Goal: Information Seeking & Learning: Learn about a topic

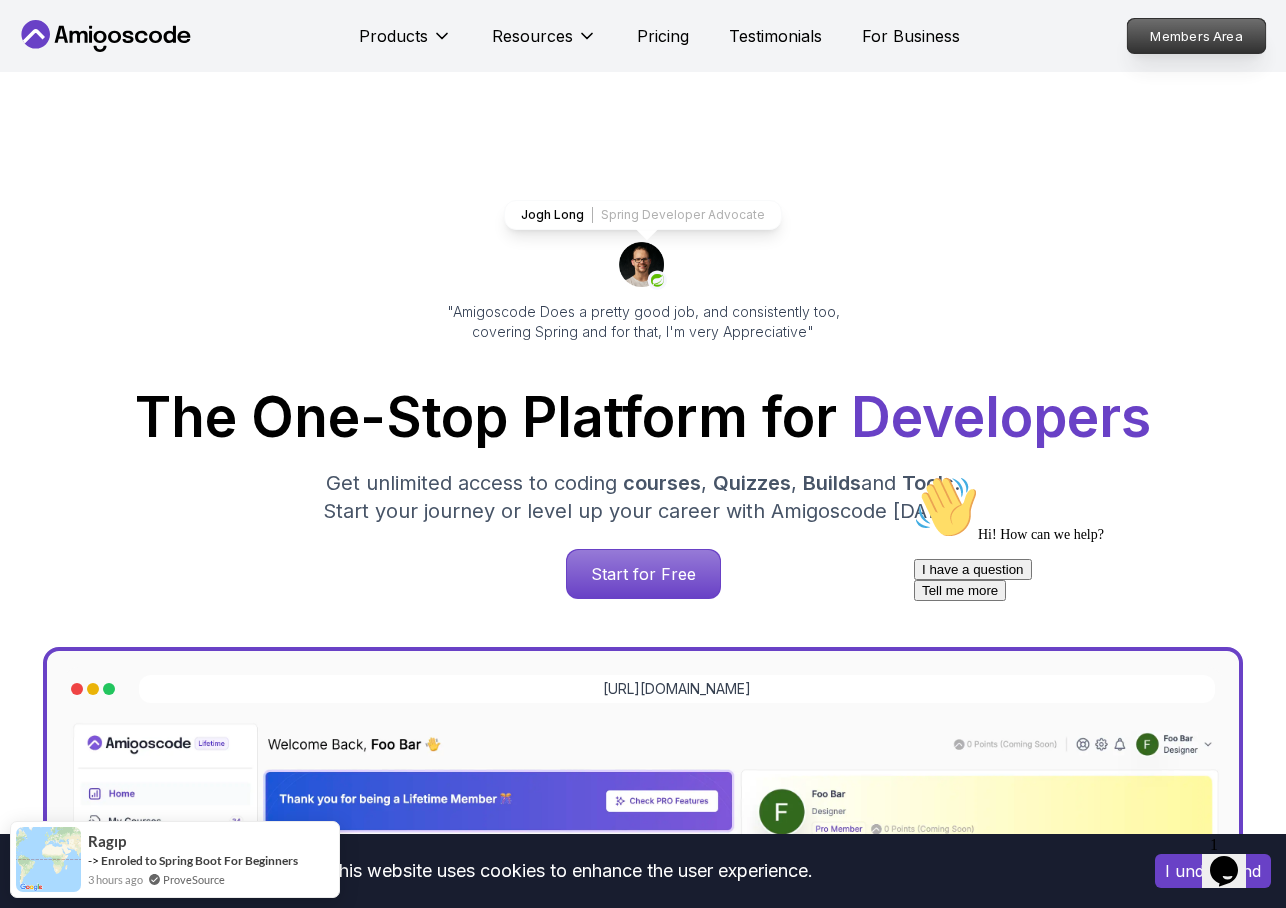
click at [1177, 38] on p "Members Area" at bounding box center [1197, 36] width 138 height 34
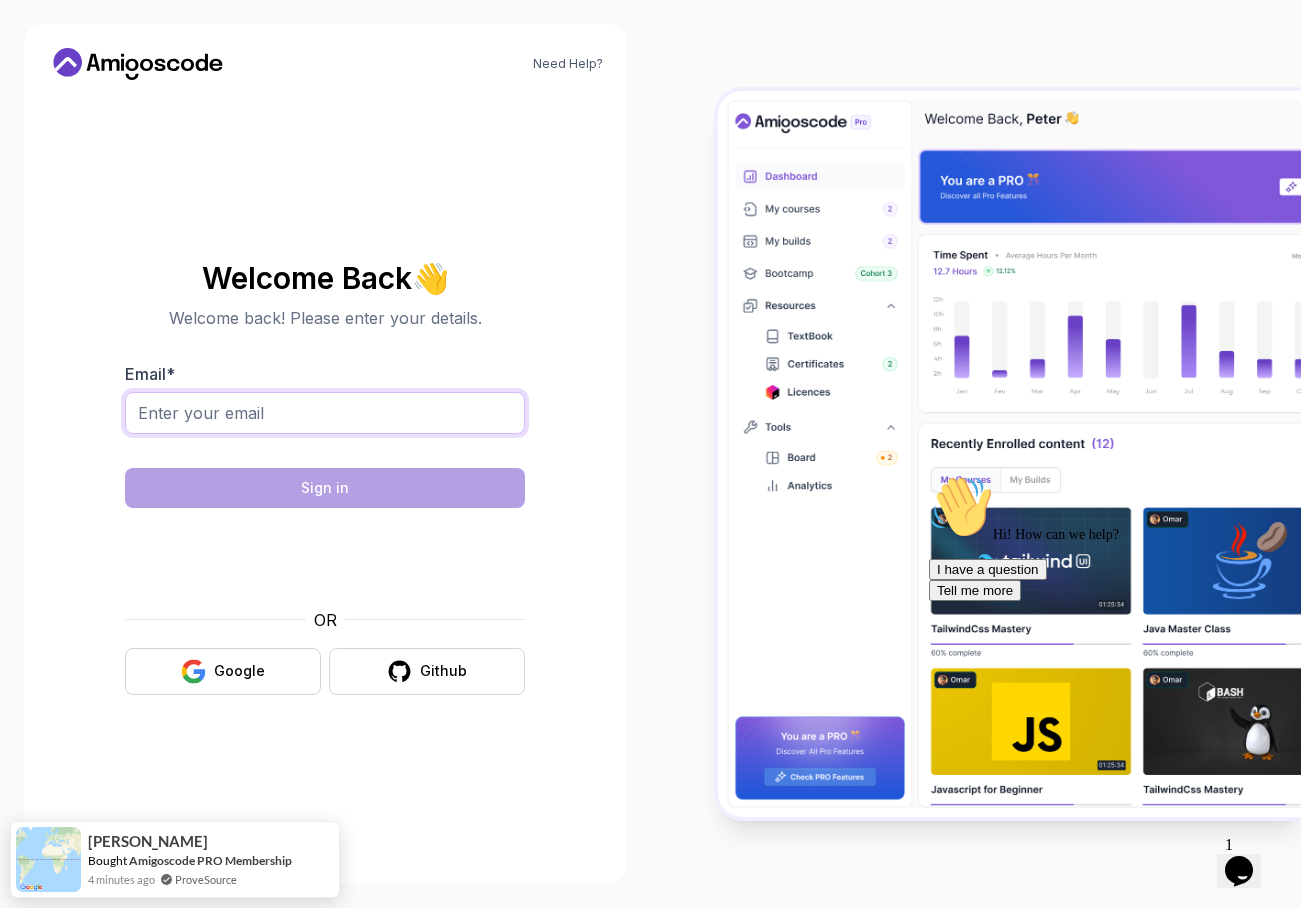
type input "[EMAIL_ADDRESS][PERSON_NAME][DOMAIN_NAME]"
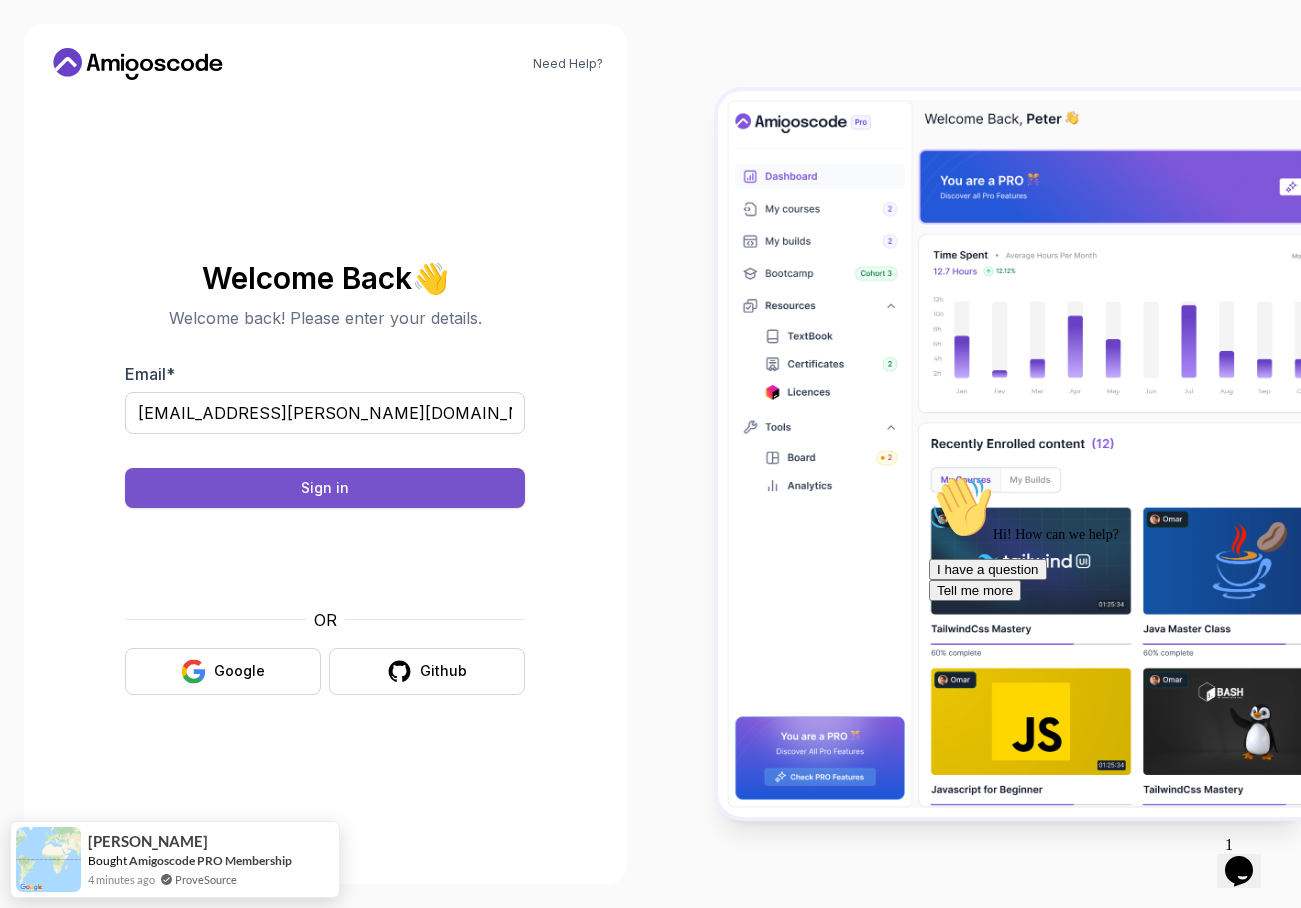
click at [213, 488] on button "Sign in" at bounding box center [325, 488] width 400 height 40
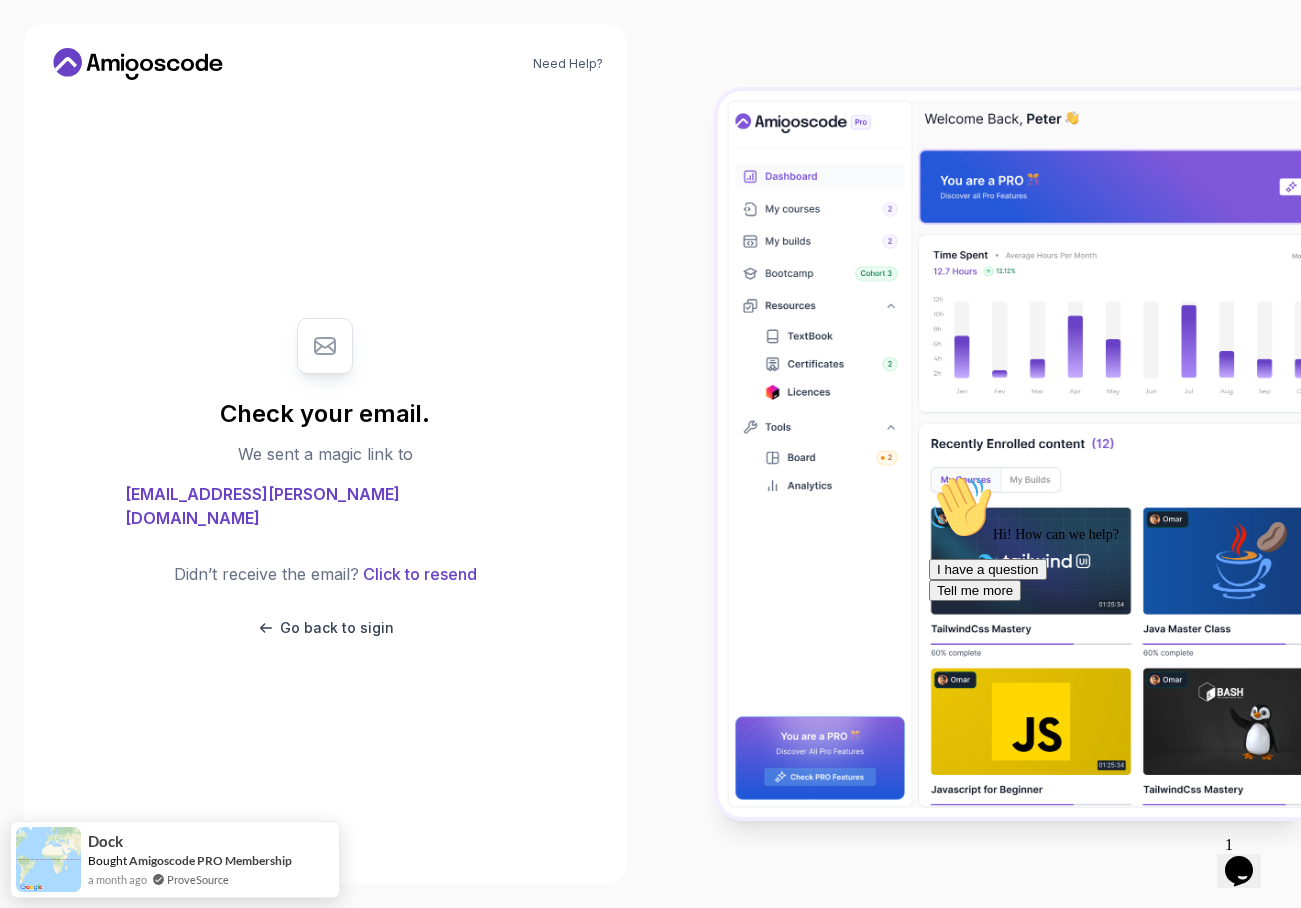
click at [897, 312] on body "Need Help? Check your email. We sent a magic link to [EMAIL_ADDRESS][PERSON_NAM…" at bounding box center [650, 454] width 1301 height 908
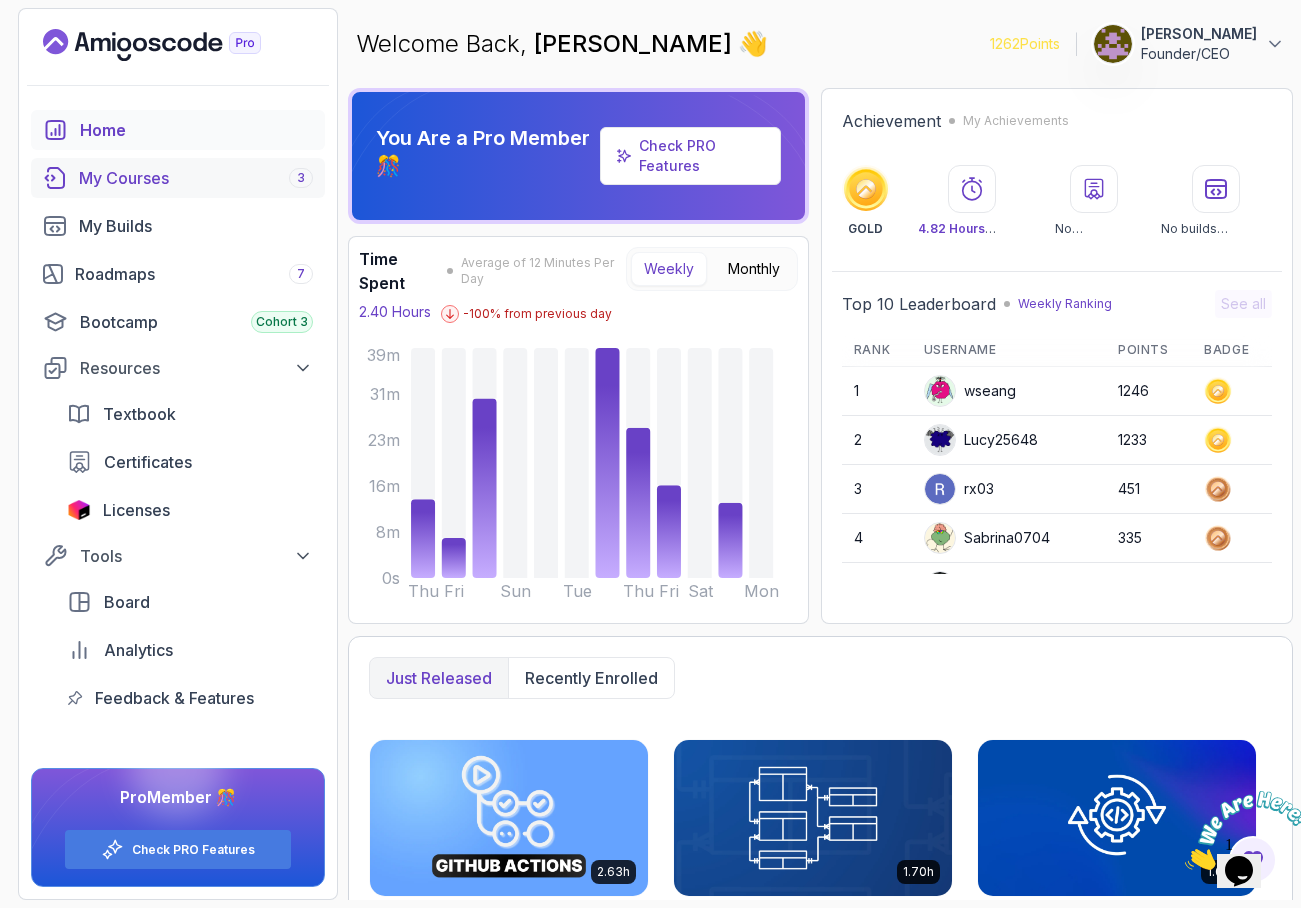
click at [165, 178] on div "My Courses 3" at bounding box center [196, 178] width 234 height 24
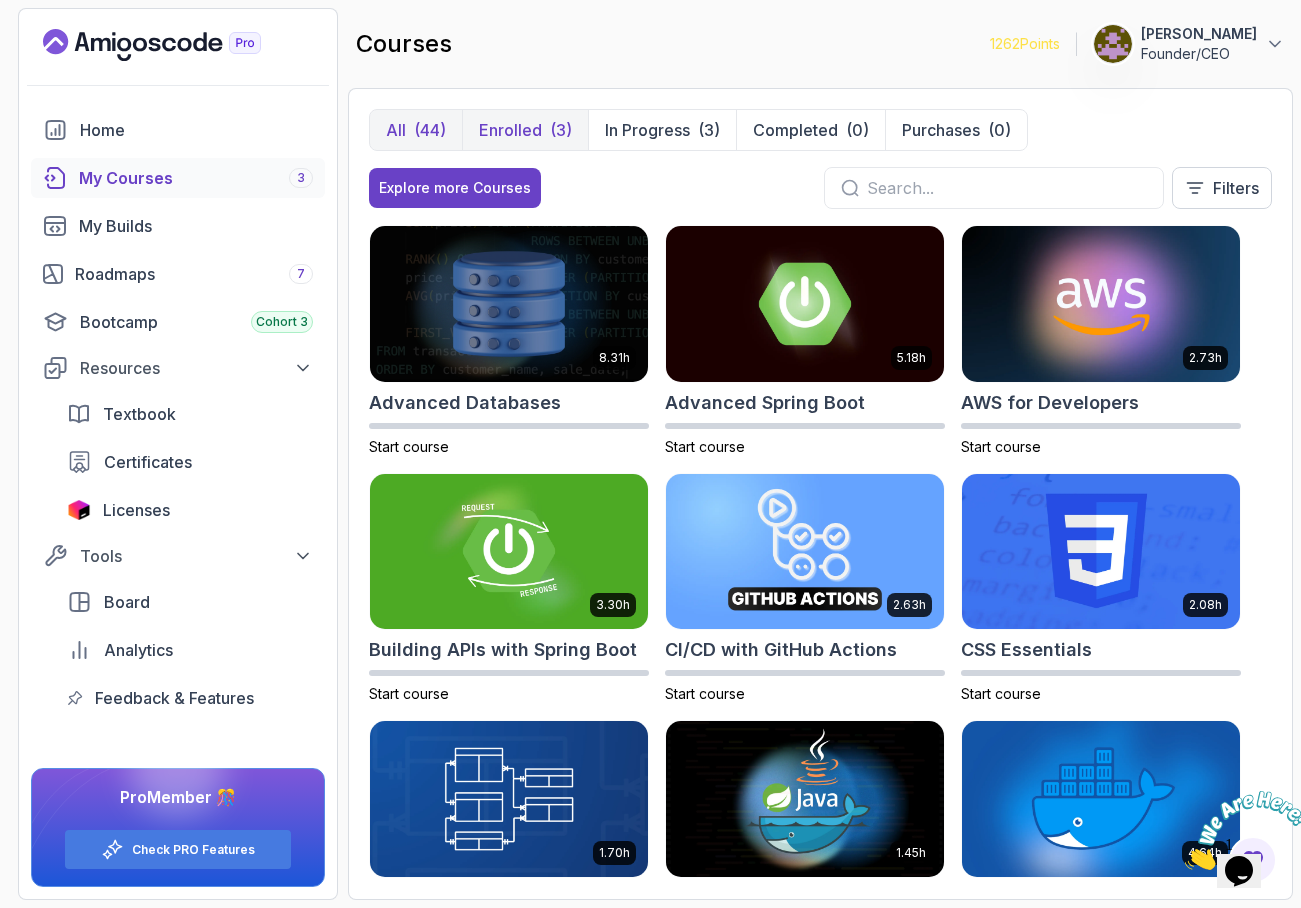
click at [522, 129] on p "Enrolled" at bounding box center [510, 130] width 63 height 24
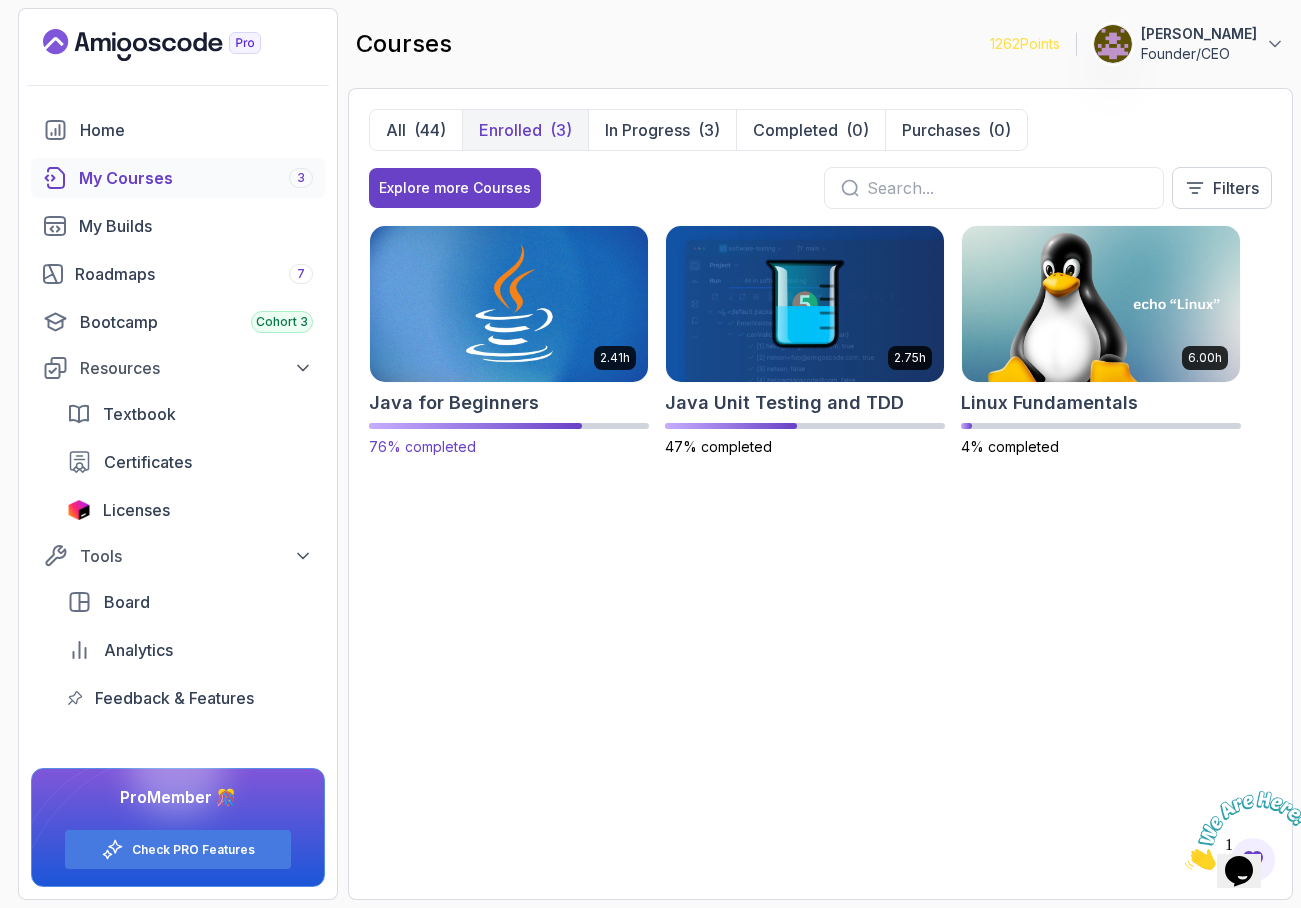
click at [487, 313] on img at bounding box center [509, 303] width 292 height 163
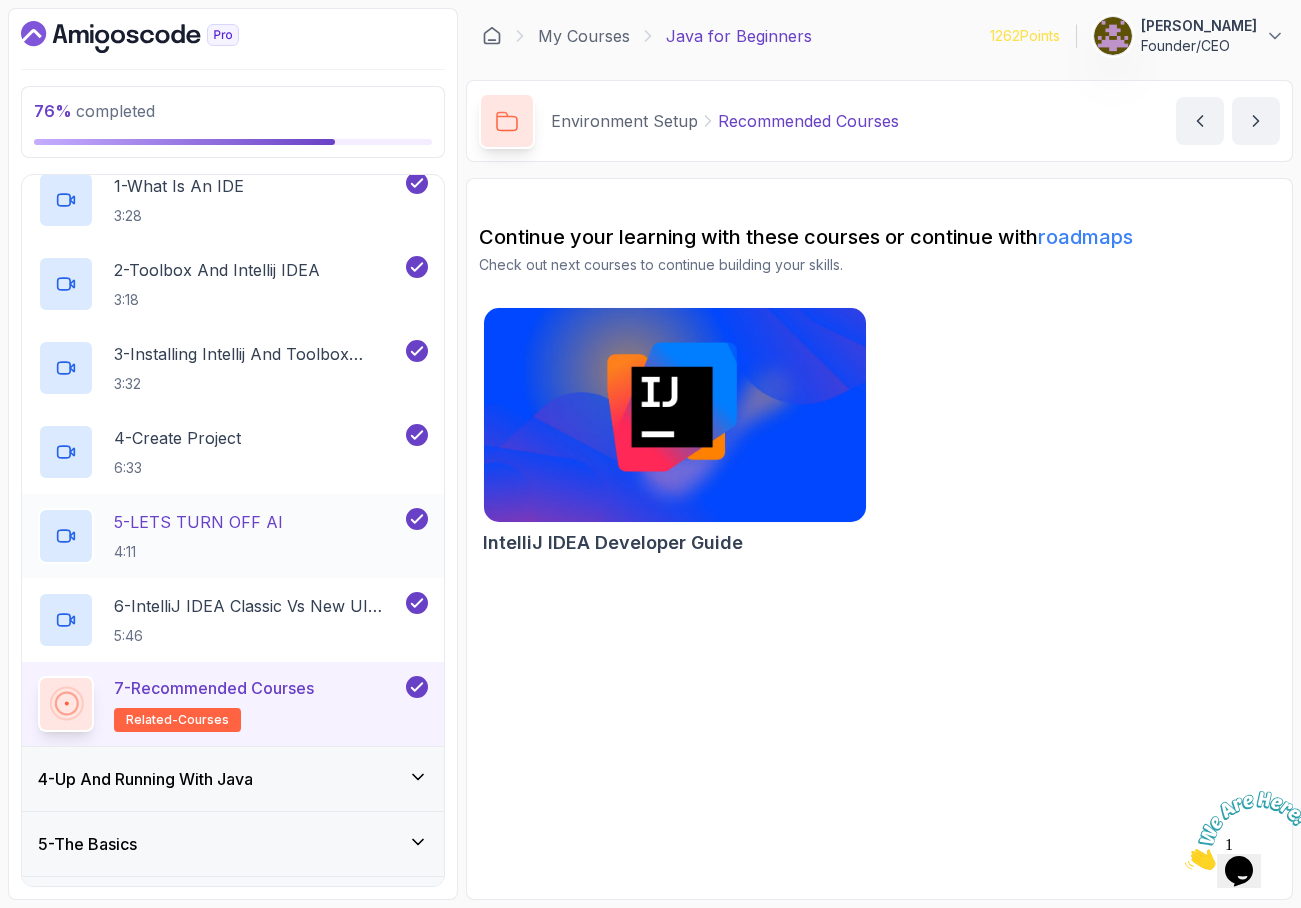
scroll to position [331, 0]
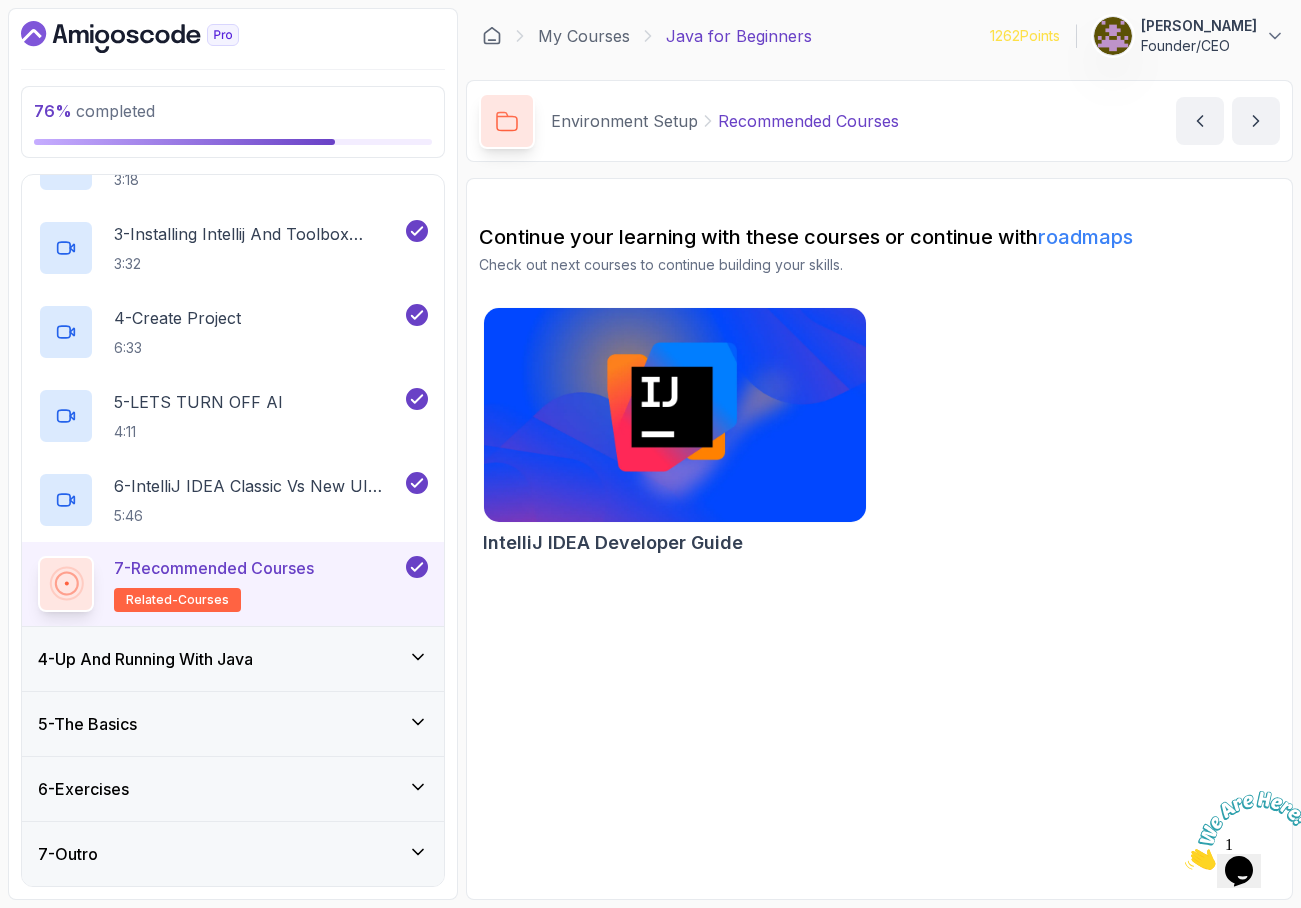
click at [415, 721] on icon at bounding box center [418, 721] width 10 height 5
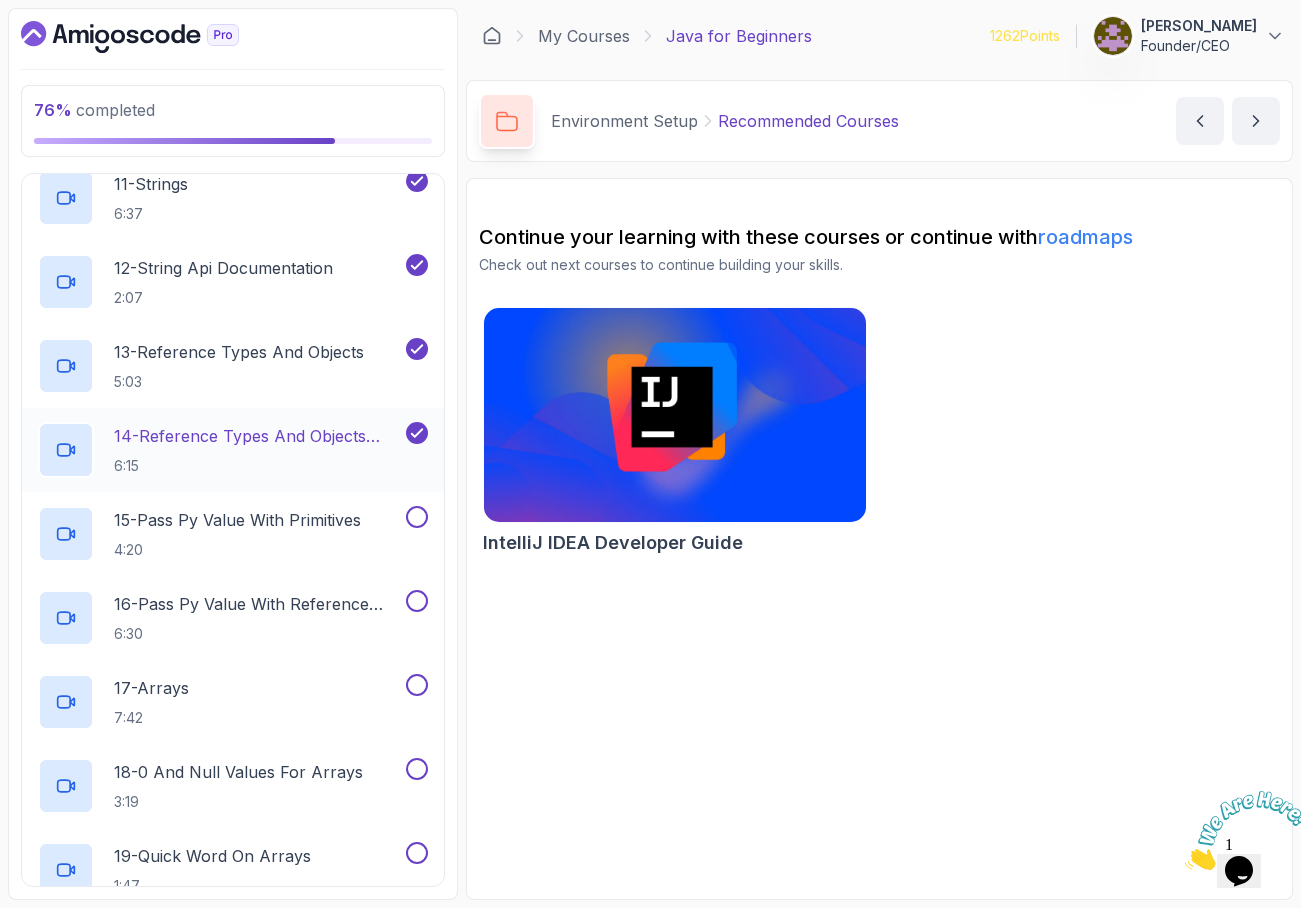
scroll to position [1329, 0]
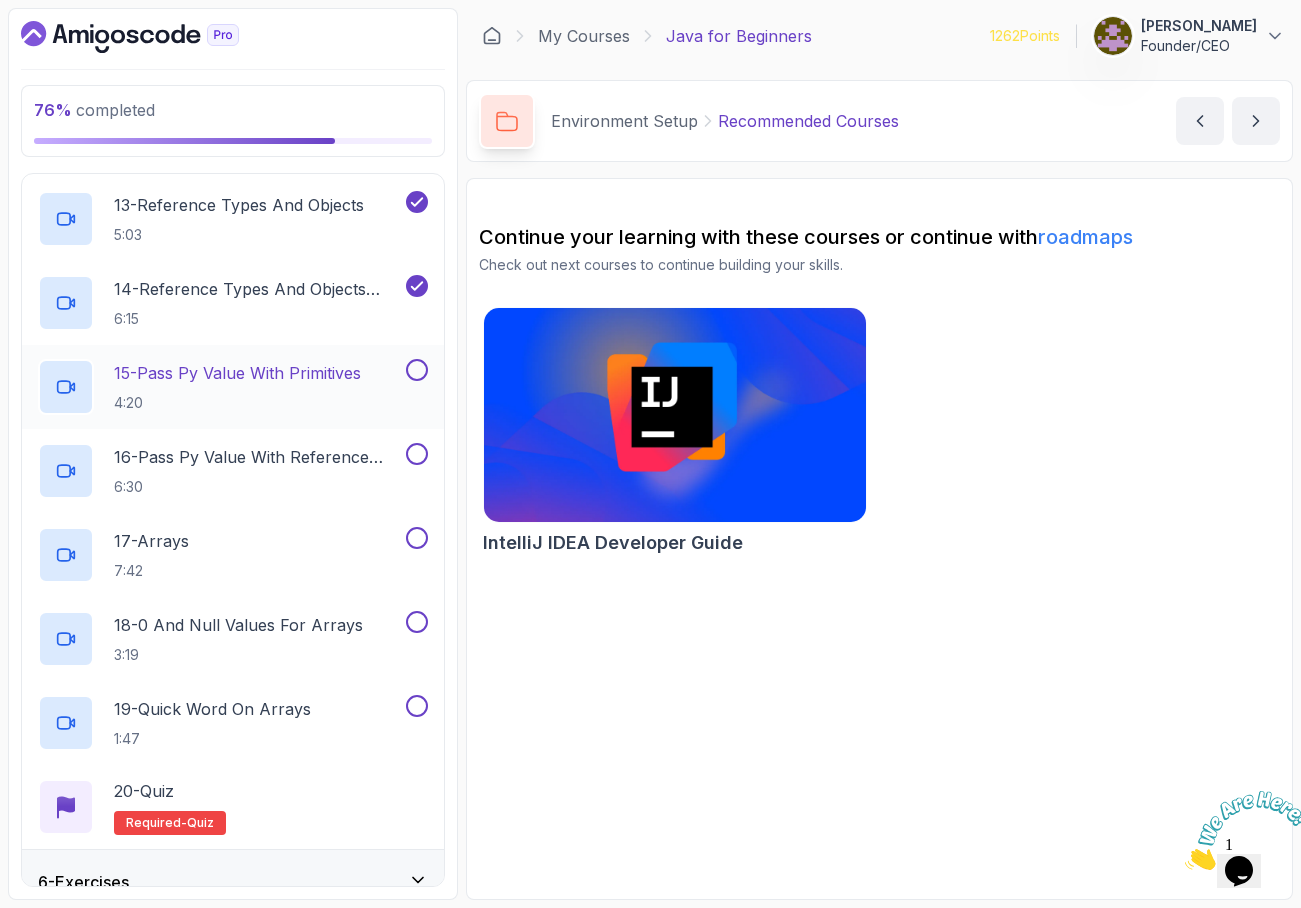
click at [69, 389] on icon at bounding box center [66, 387] width 20 height 20
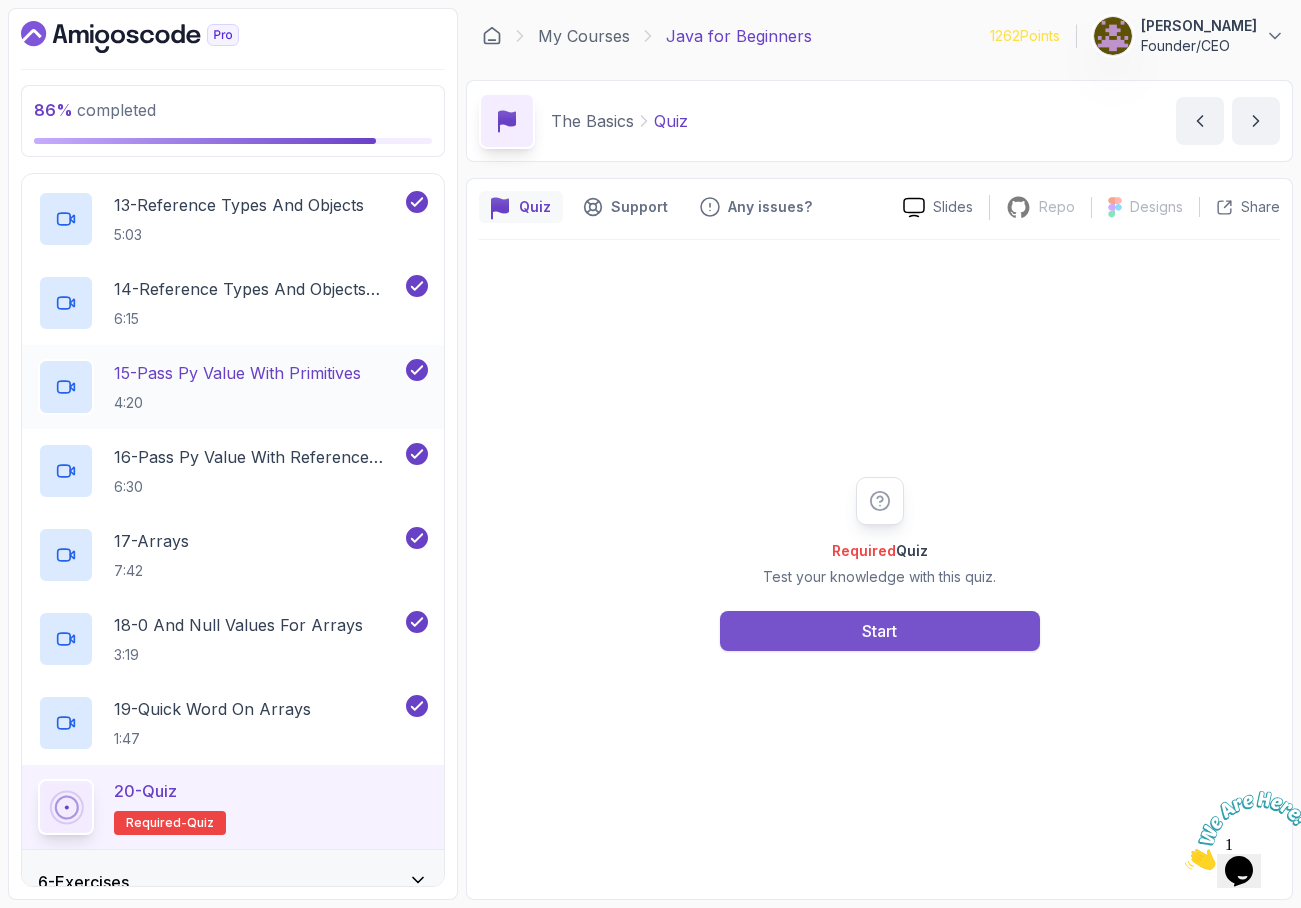
click at [874, 625] on div "Start" at bounding box center [879, 631] width 35 height 24
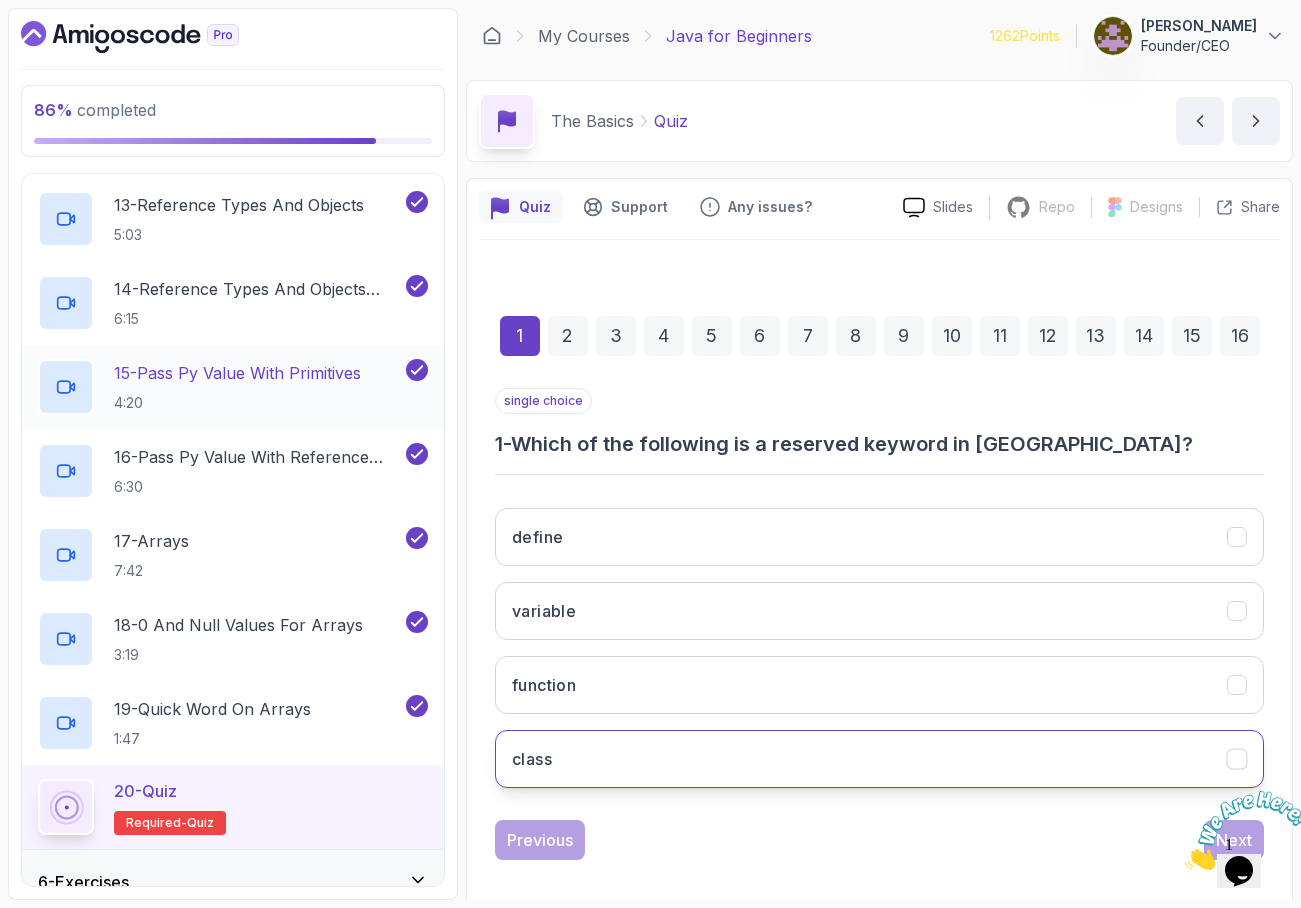
click at [728, 751] on button "class" at bounding box center [879, 759] width 769 height 58
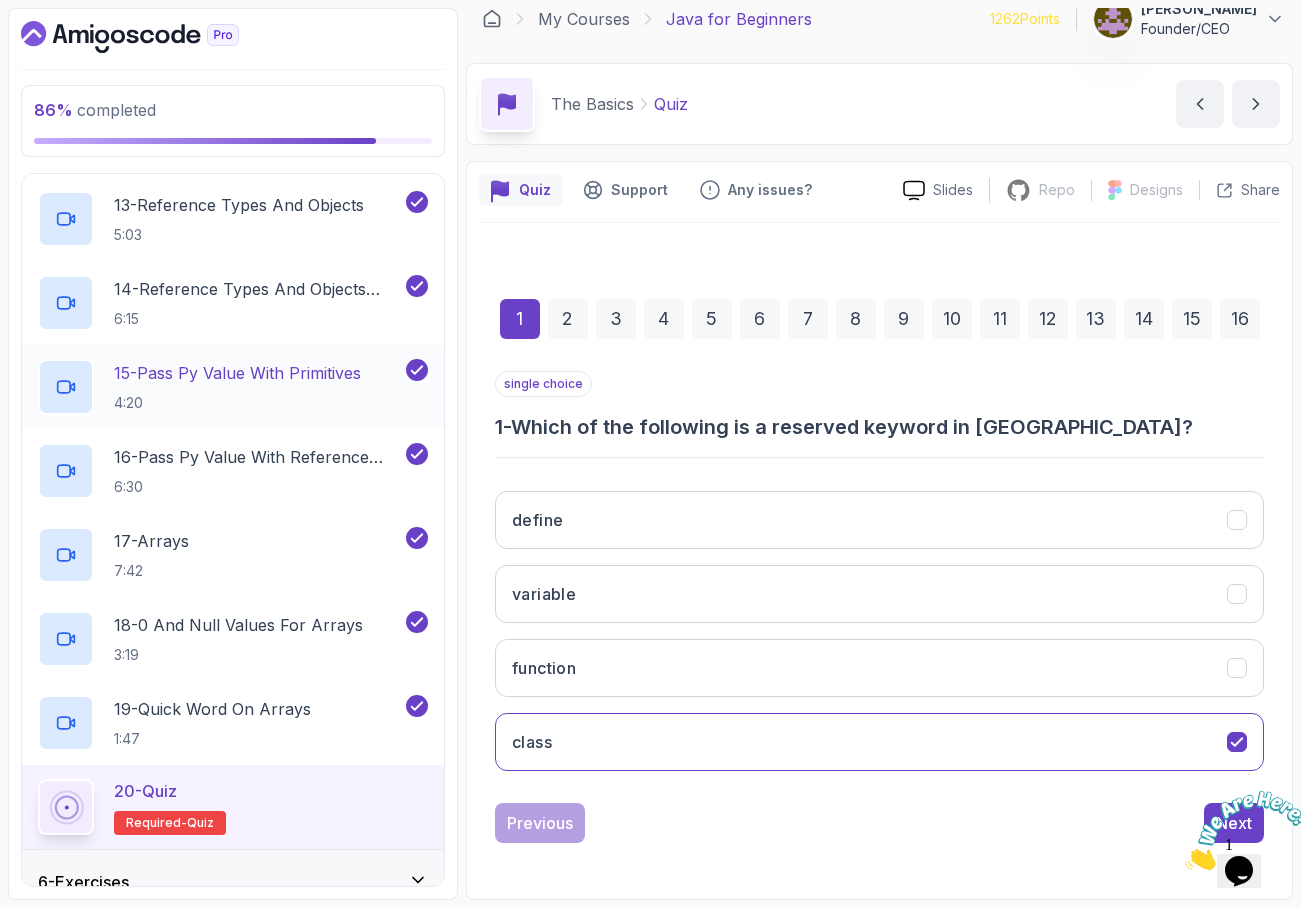
drag, startPoint x: 1290, startPoint y: 789, endPoint x: 2466, endPoint y: 1571, distance: 1413.2
click at [1185, 856] on icon "Close" at bounding box center [1185, 864] width 0 height 17
click at [1223, 811] on div "Next" at bounding box center [1234, 823] width 36 height 24
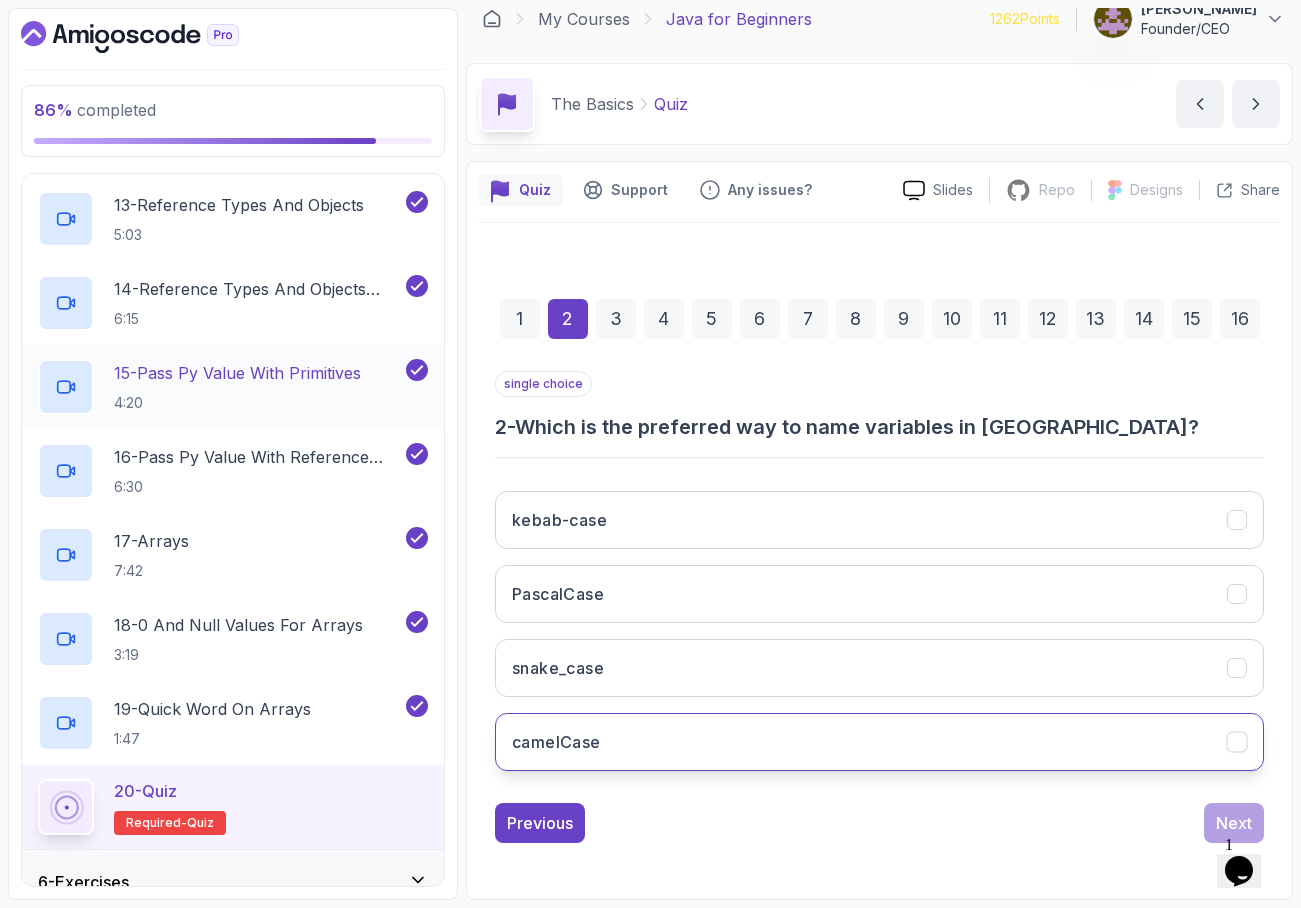
click at [971, 744] on button "camelCase" at bounding box center [879, 742] width 769 height 58
click at [1217, 808] on button "Next" at bounding box center [1234, 823] width 60 height 40
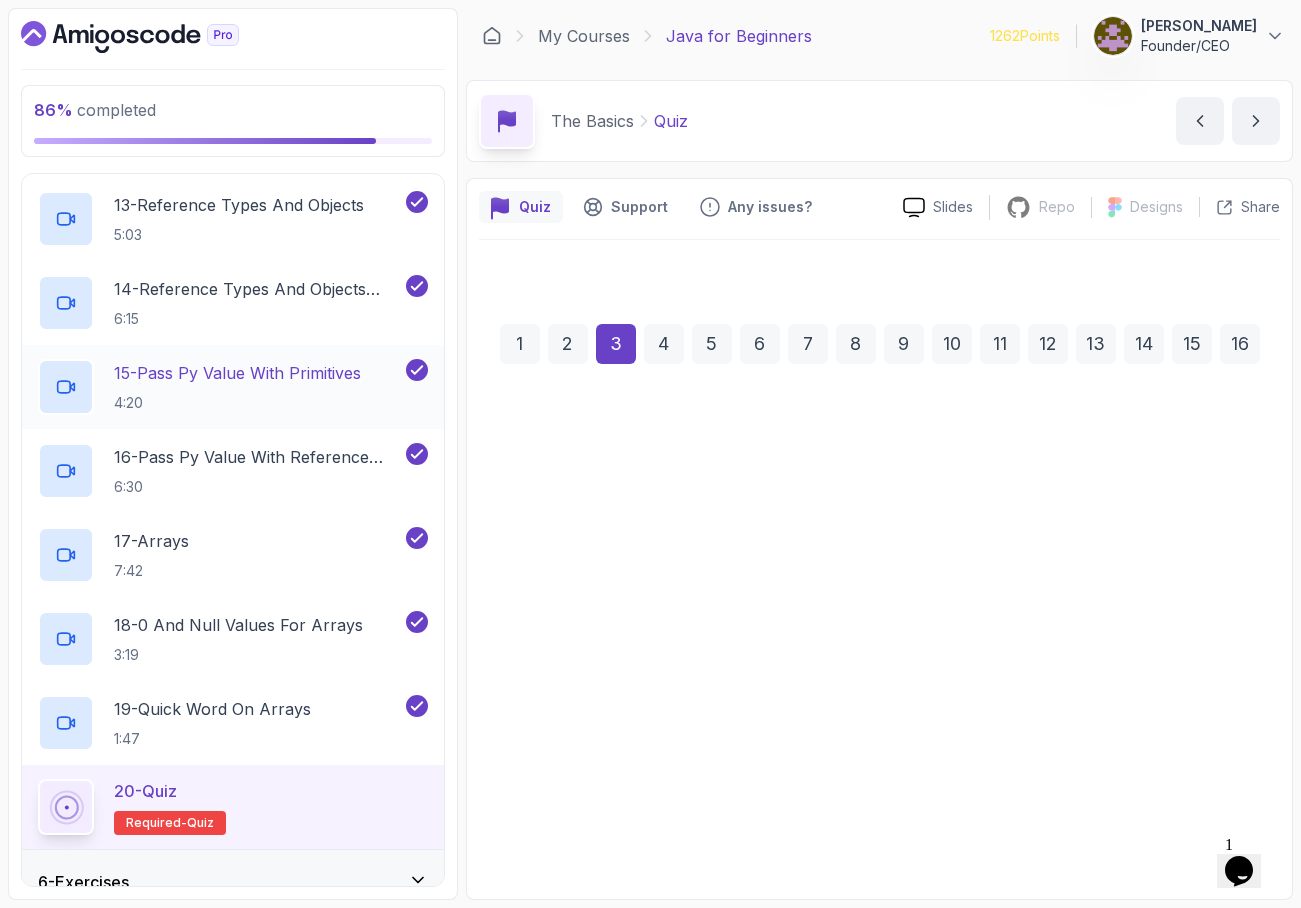
scroll to position [0, 0]
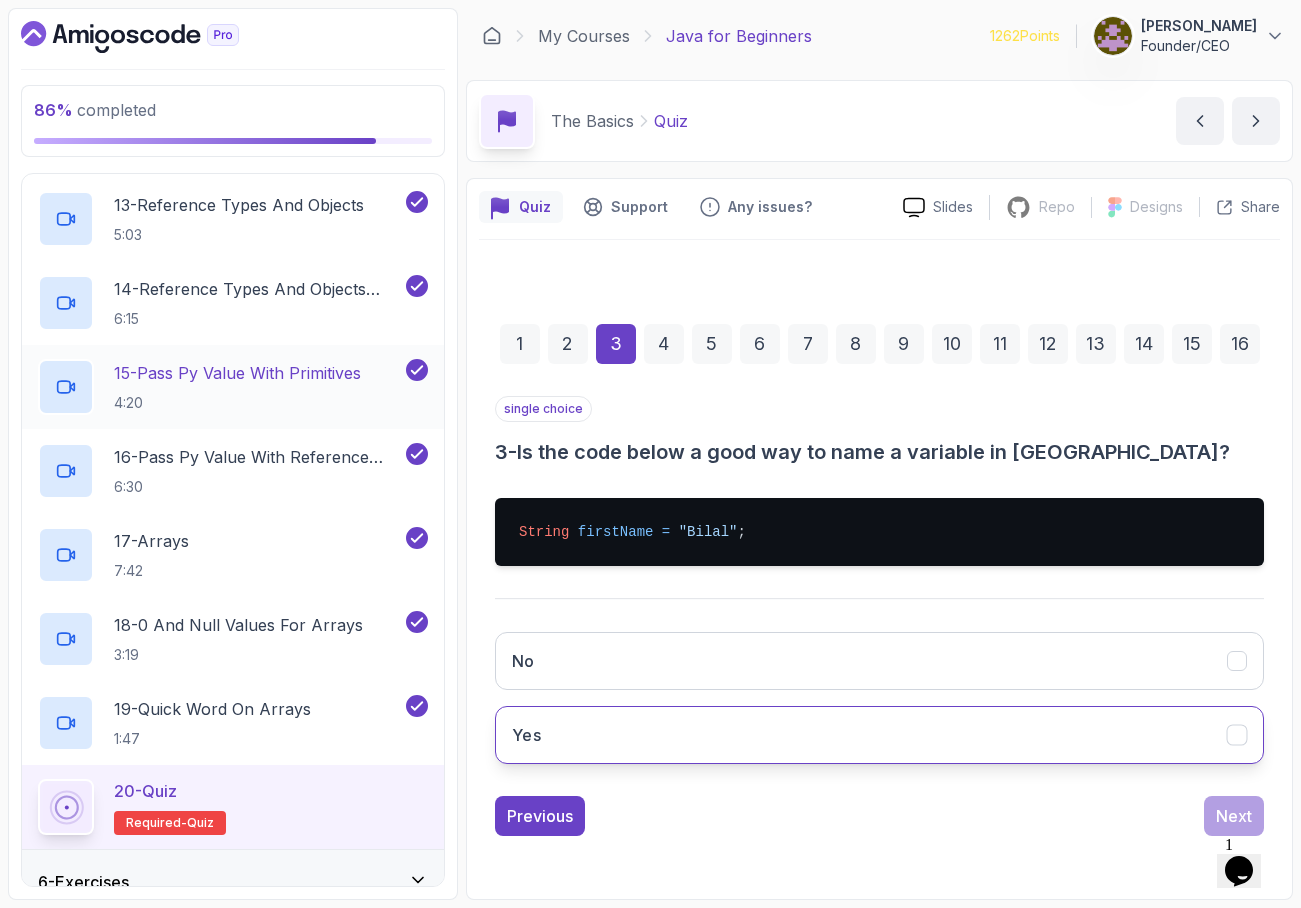
click at [1073, 743] on button "Yes" at bounding box center [879, 735] width 769 height 58
click at [1217, 805] on div "Next" at bounding box center [1234, 816] width 36 height 24
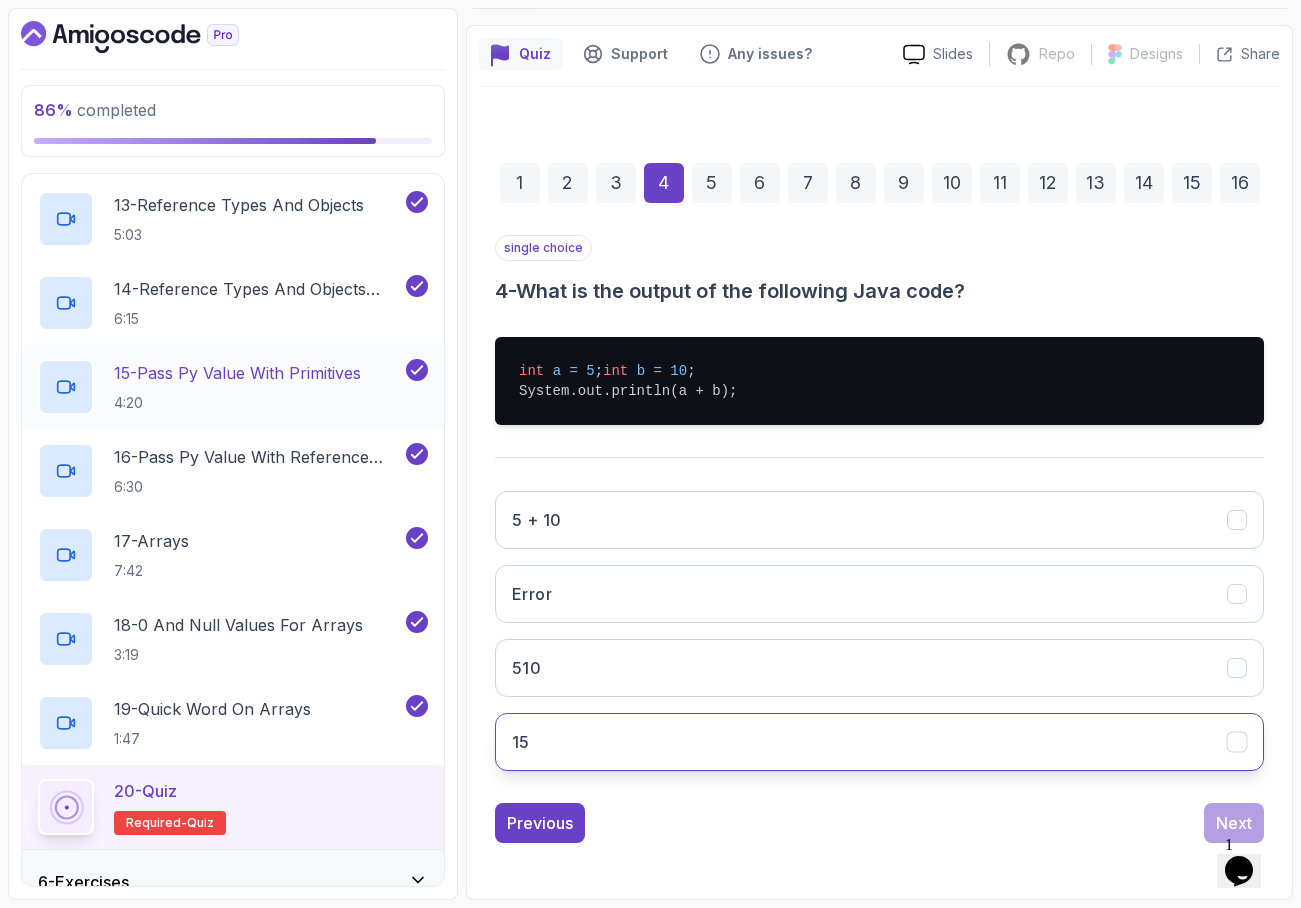
scroll to position [161, 0]
click at [1041, 768] on button "15" at bounding box center [879, 742] width 769 height 58
click at [1214, 819] on button "Next" at bounding box center [1234, 823] width 60 height 40
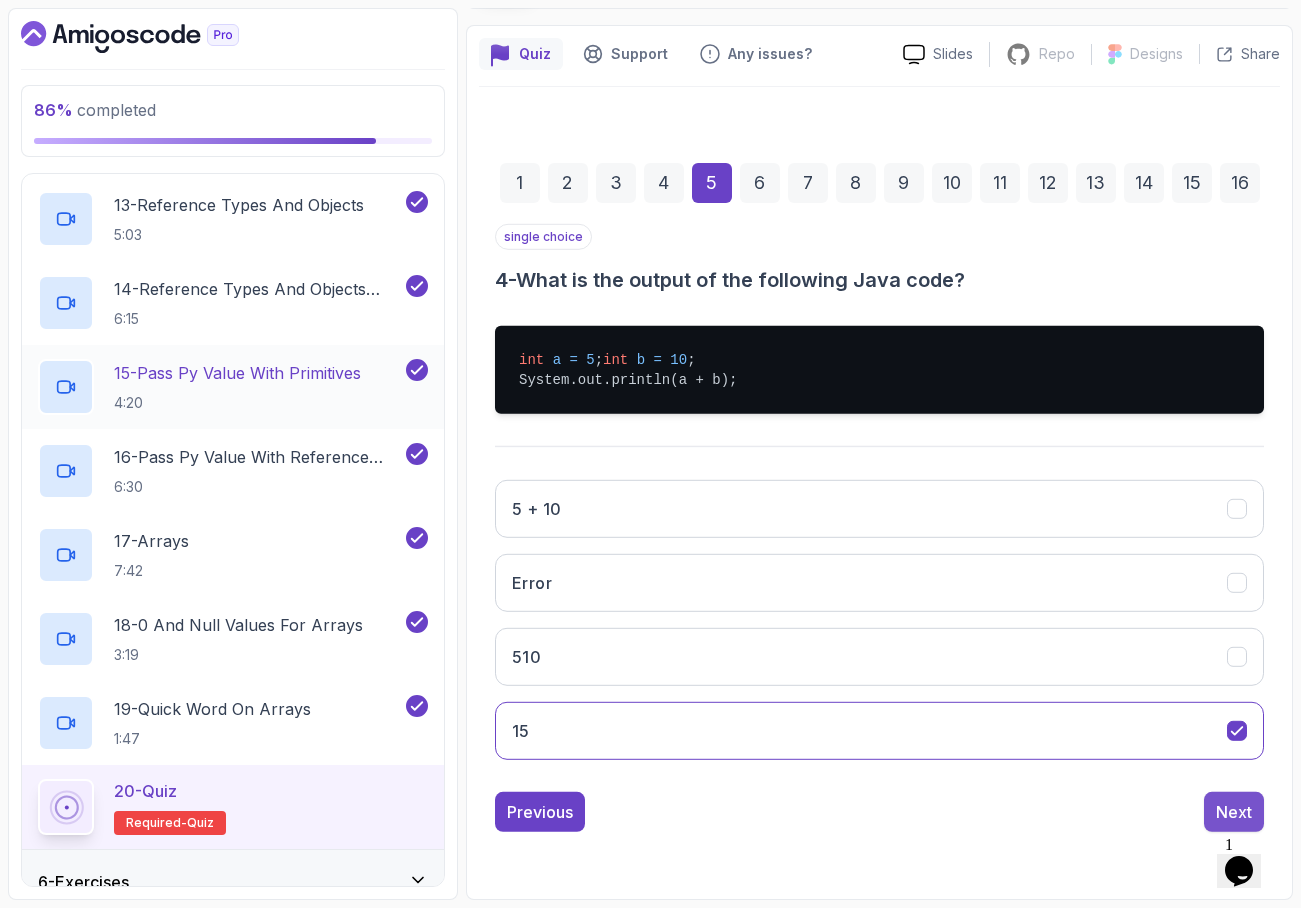
scroll to position [17, 0]
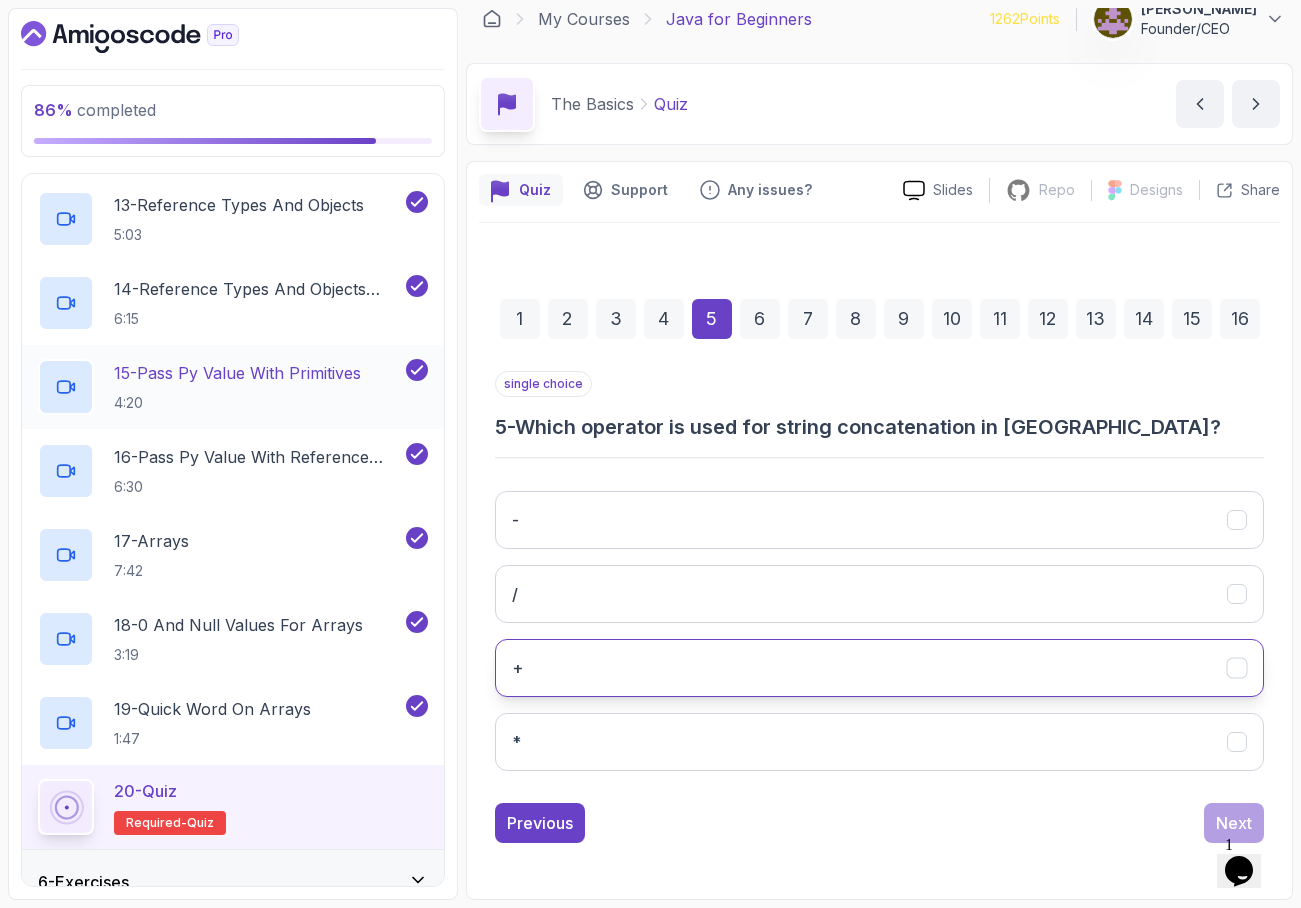
click at [877, 674] on button "+" at bounding box center [879, 668] width 769 height 58
click at [1215, 810] on button "Next" at bounding box center [1234, 823] width 60 height 40
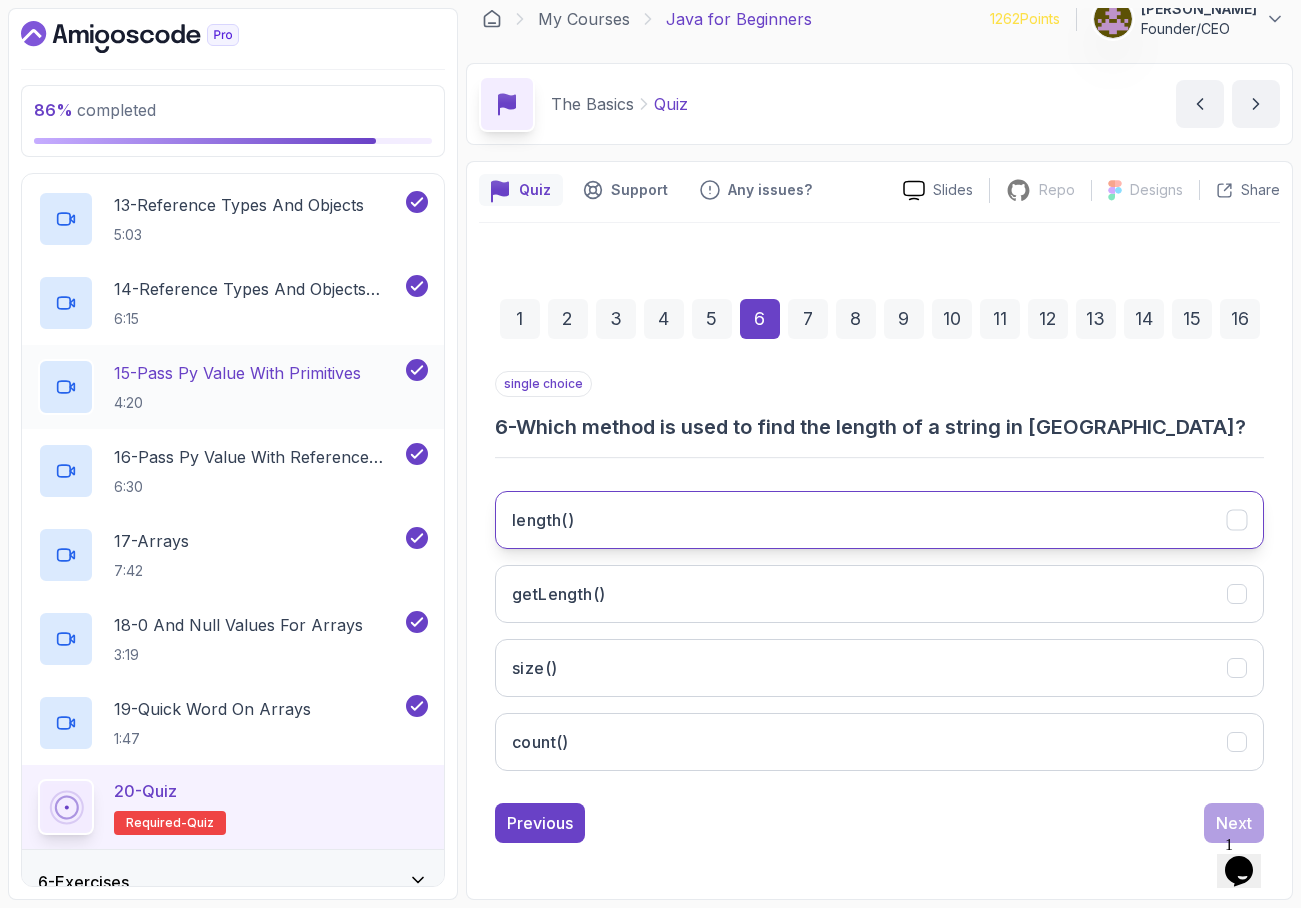
click at [707, 524] on button "length()" at bounding box center [879, 520] width 769 height 58
click at [1219, 812] on div "Next" at bounding box center [1234, 823] width 36 height 24
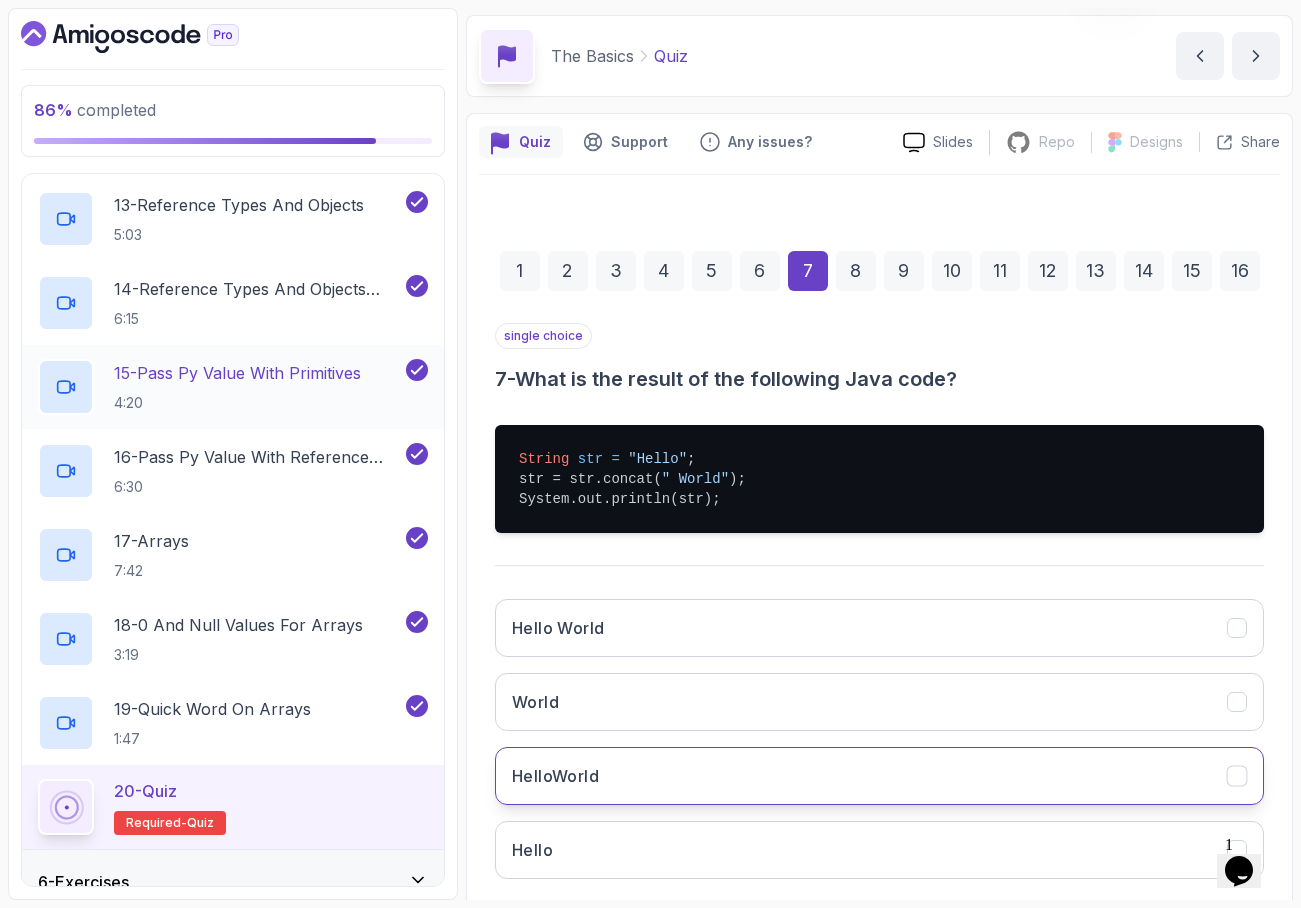
scroll to position [69, 0]
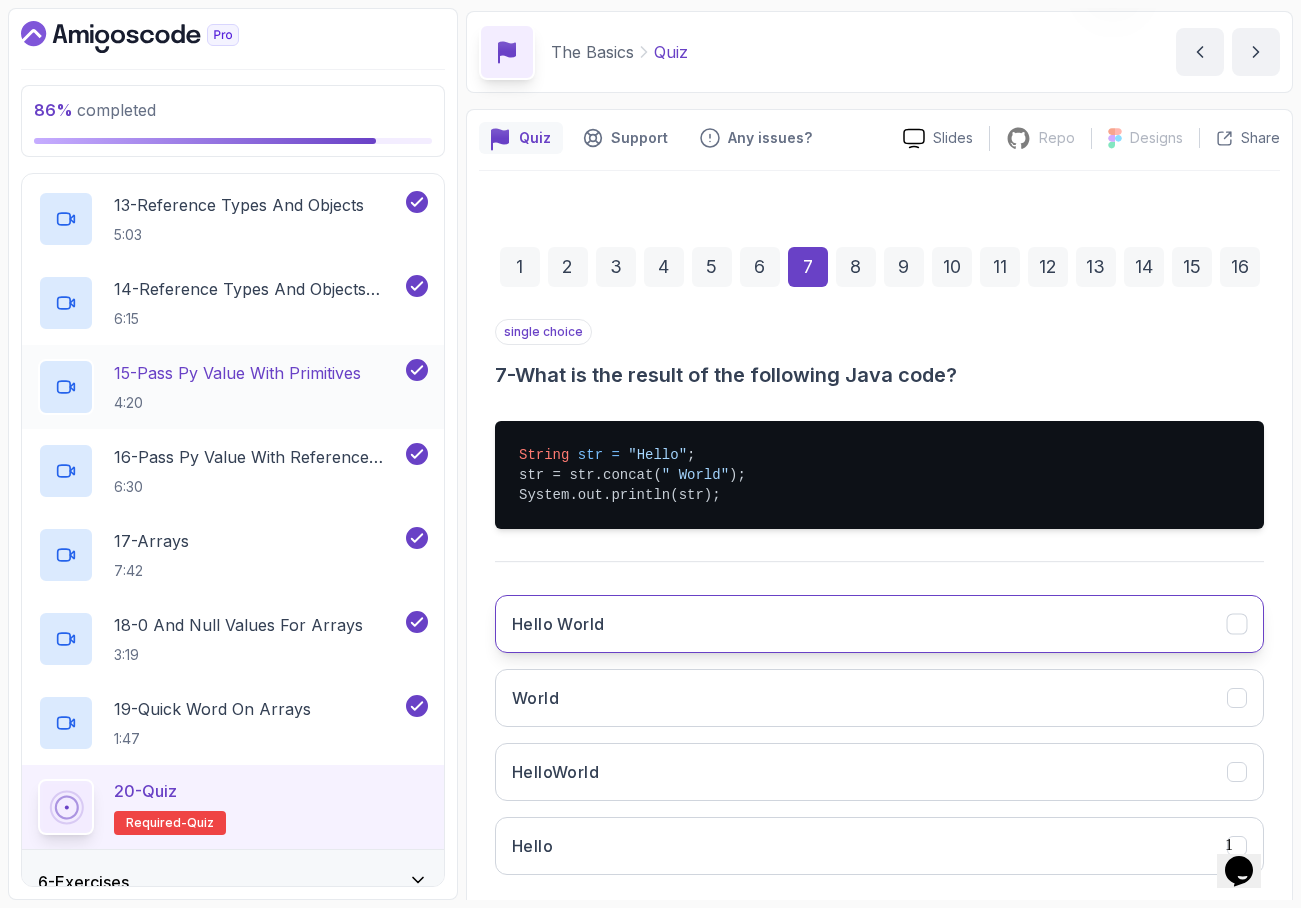
click at [859, 628] on button "Hello World" at bounding box center [879, 624] width 769 height 58
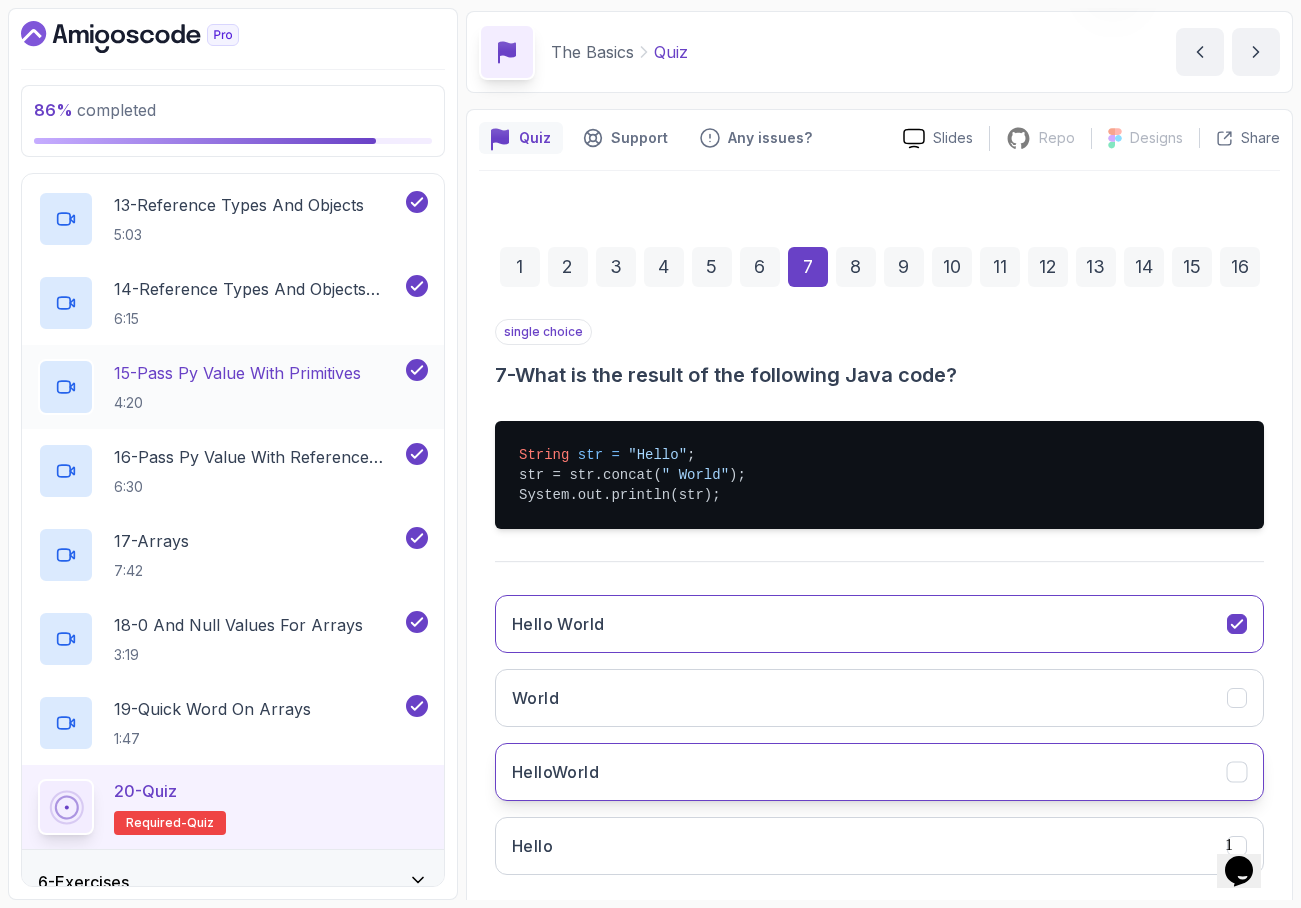
scroll to position [173, 0]
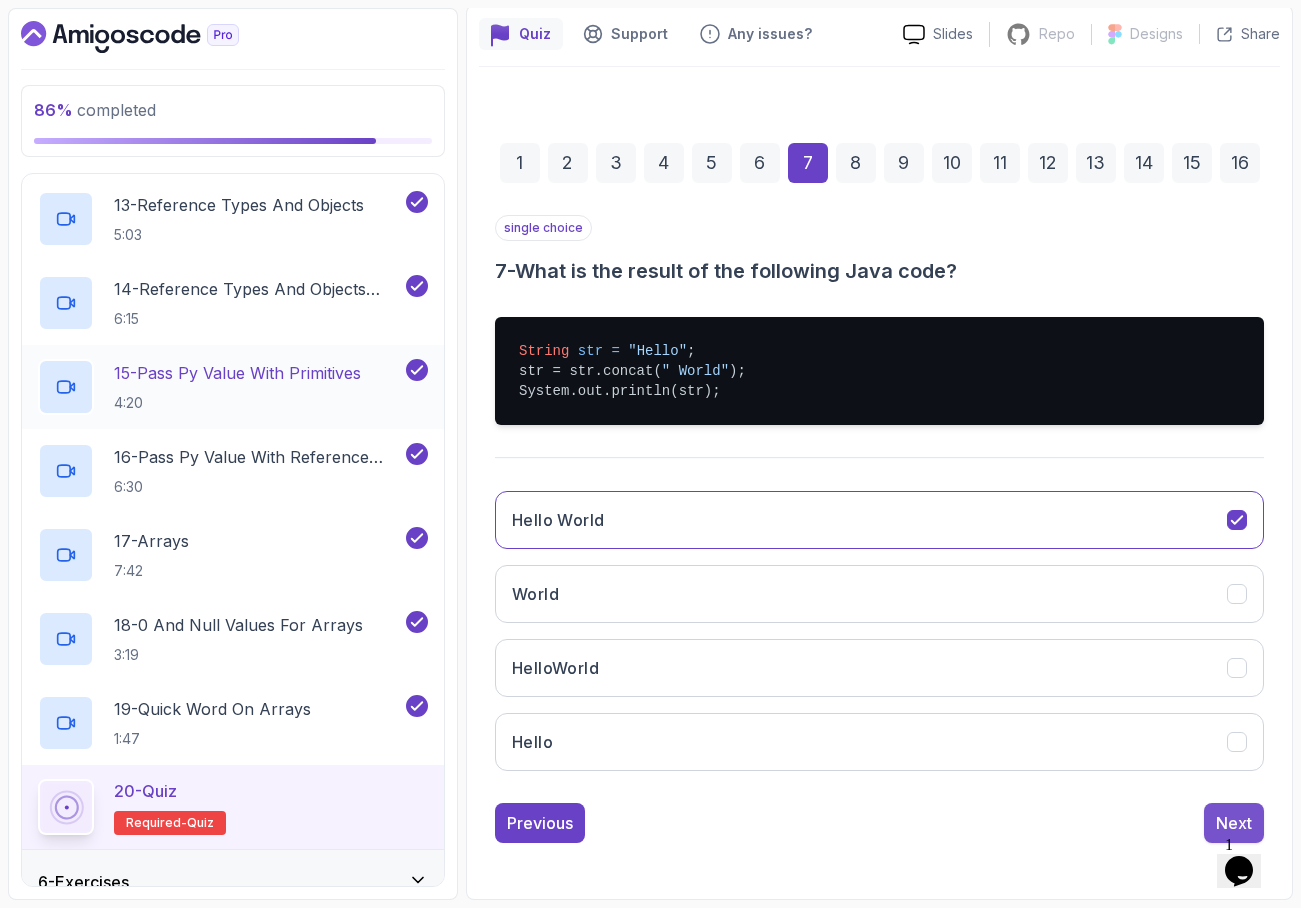
click at [1216, 817] on div "Next" at bounding box center [1234, 823] width 36 height 24
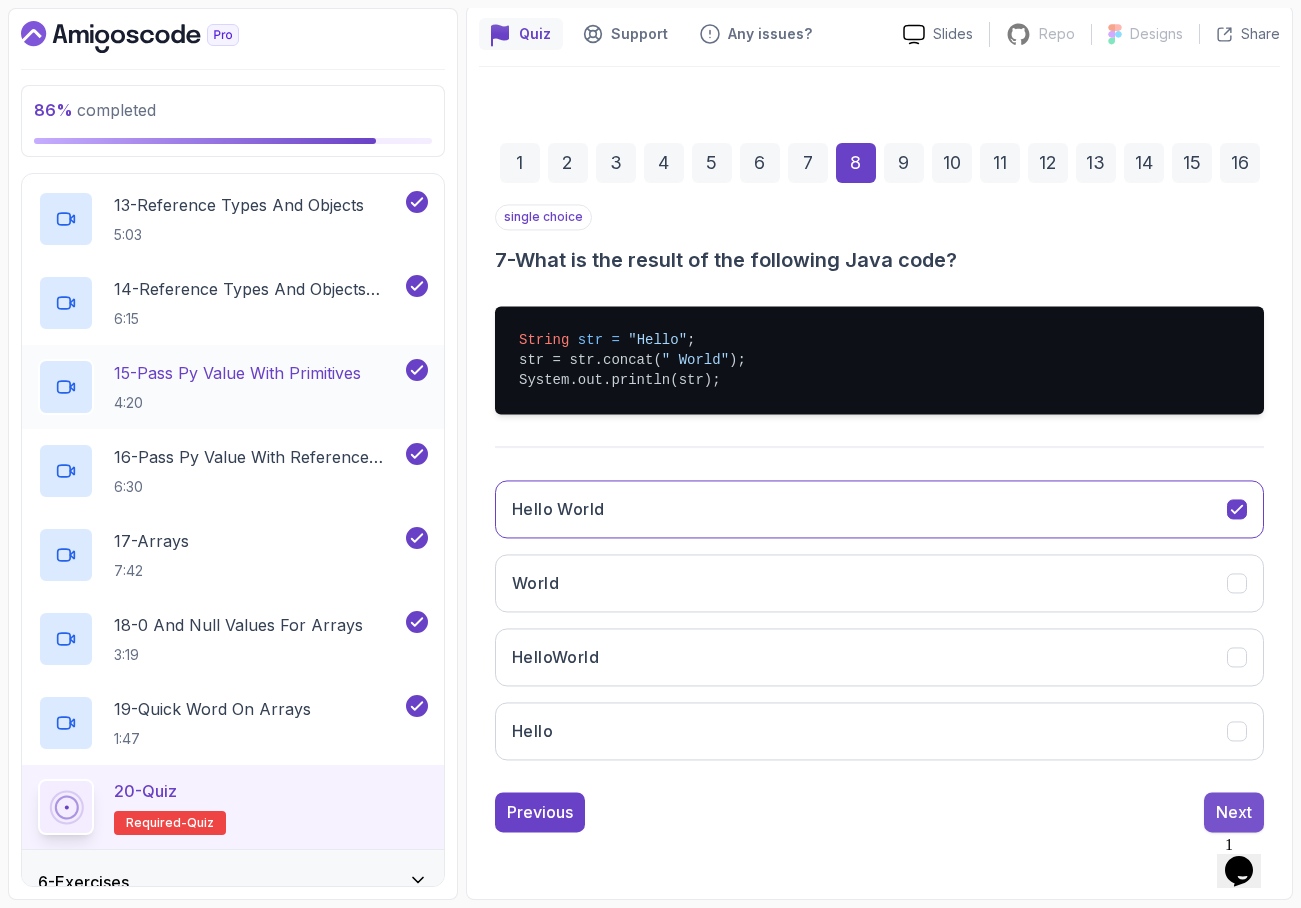
scroll to position [45, 0]
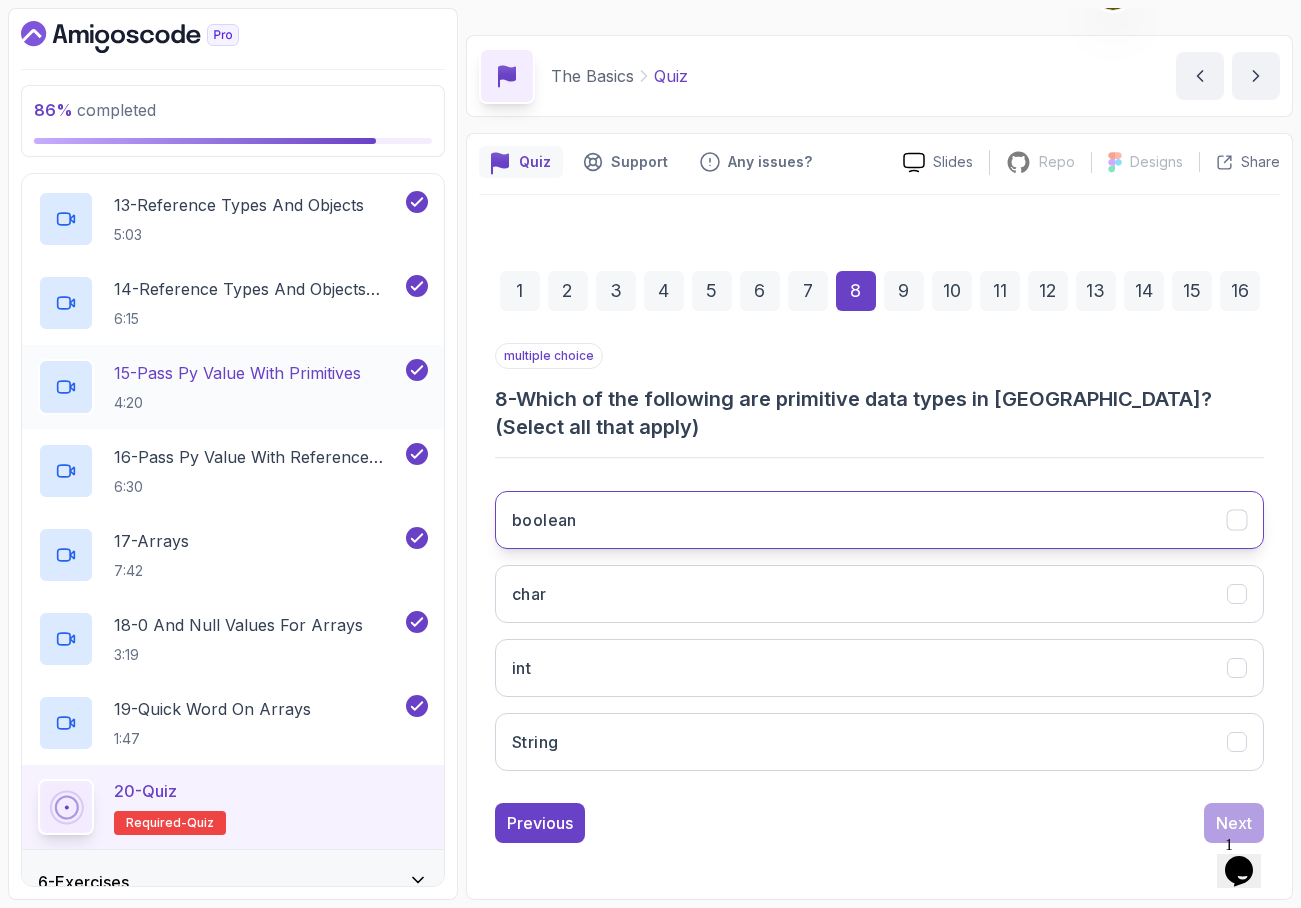
click at [687, 511] on button "boolean" at bounding box center [879, 520] width 769 height 58
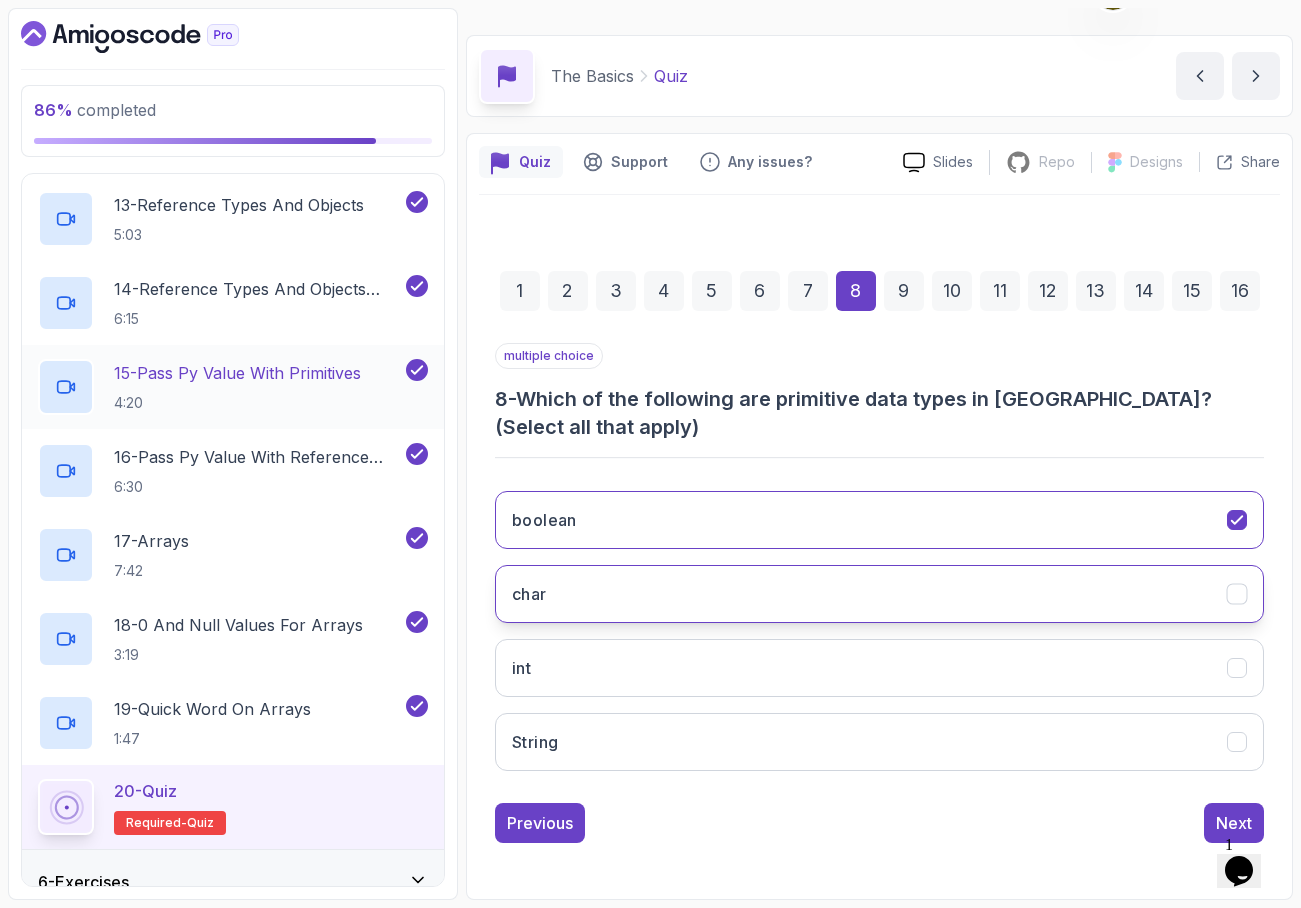
click at [700, 585] on button "char" at bounding box center [879, 594] width 769 height 58
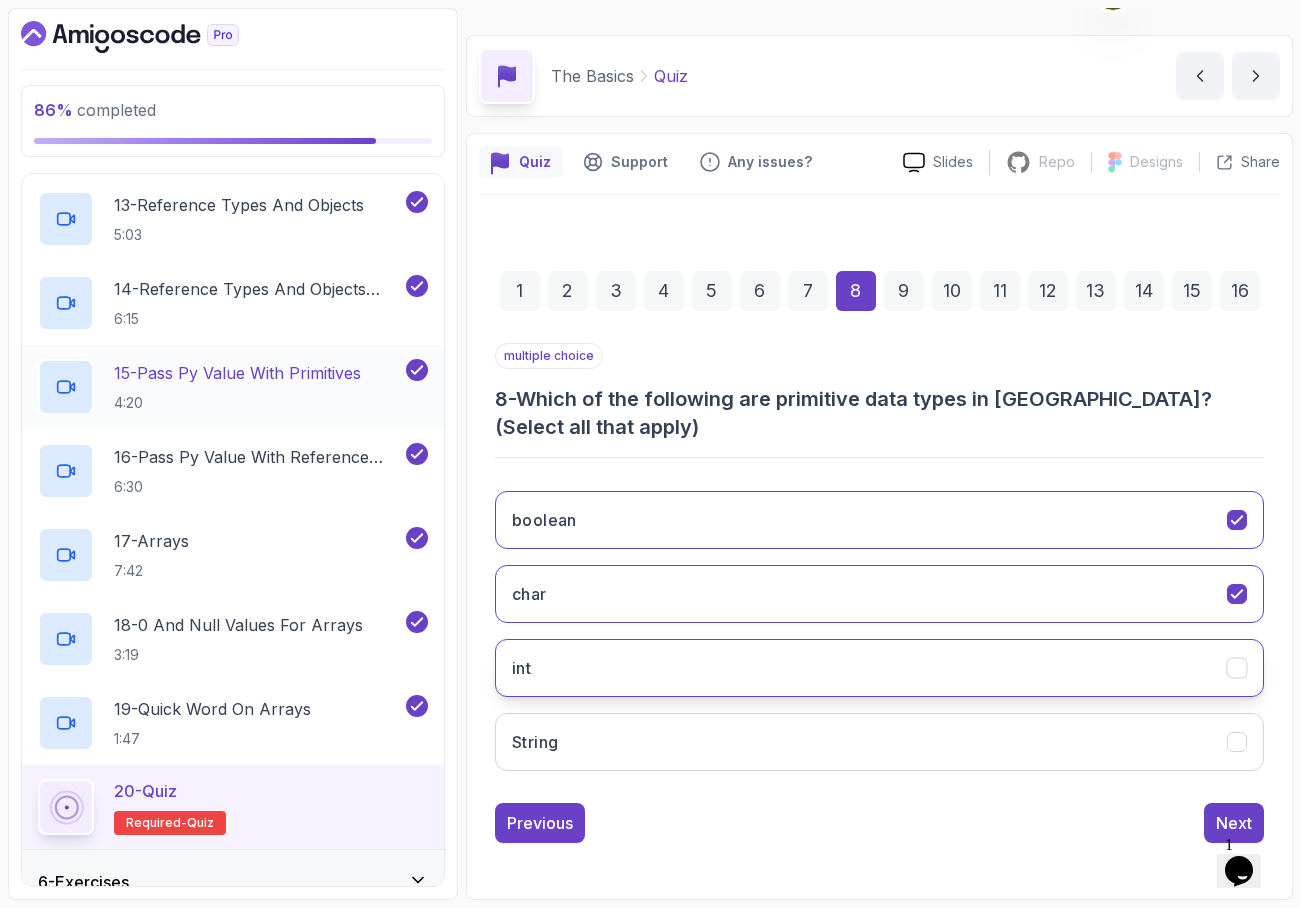
click at [720, 661] on button "int" at bounding box center [879, 668] width 769 height 58
click at [1214, 811] on button "Next" at bounding box center [1234, 823] width 60 height 40
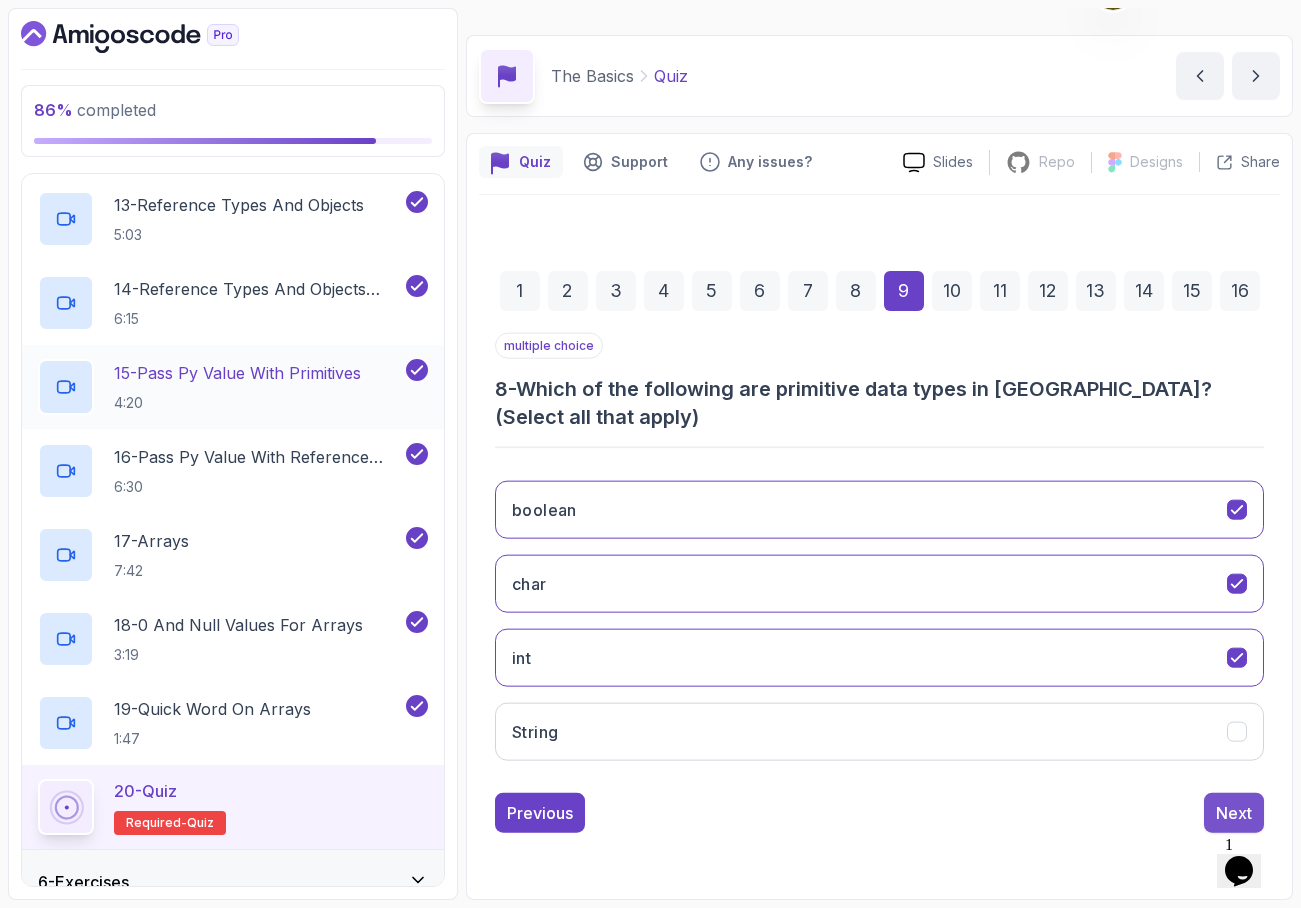
scroll to position [17, 0]
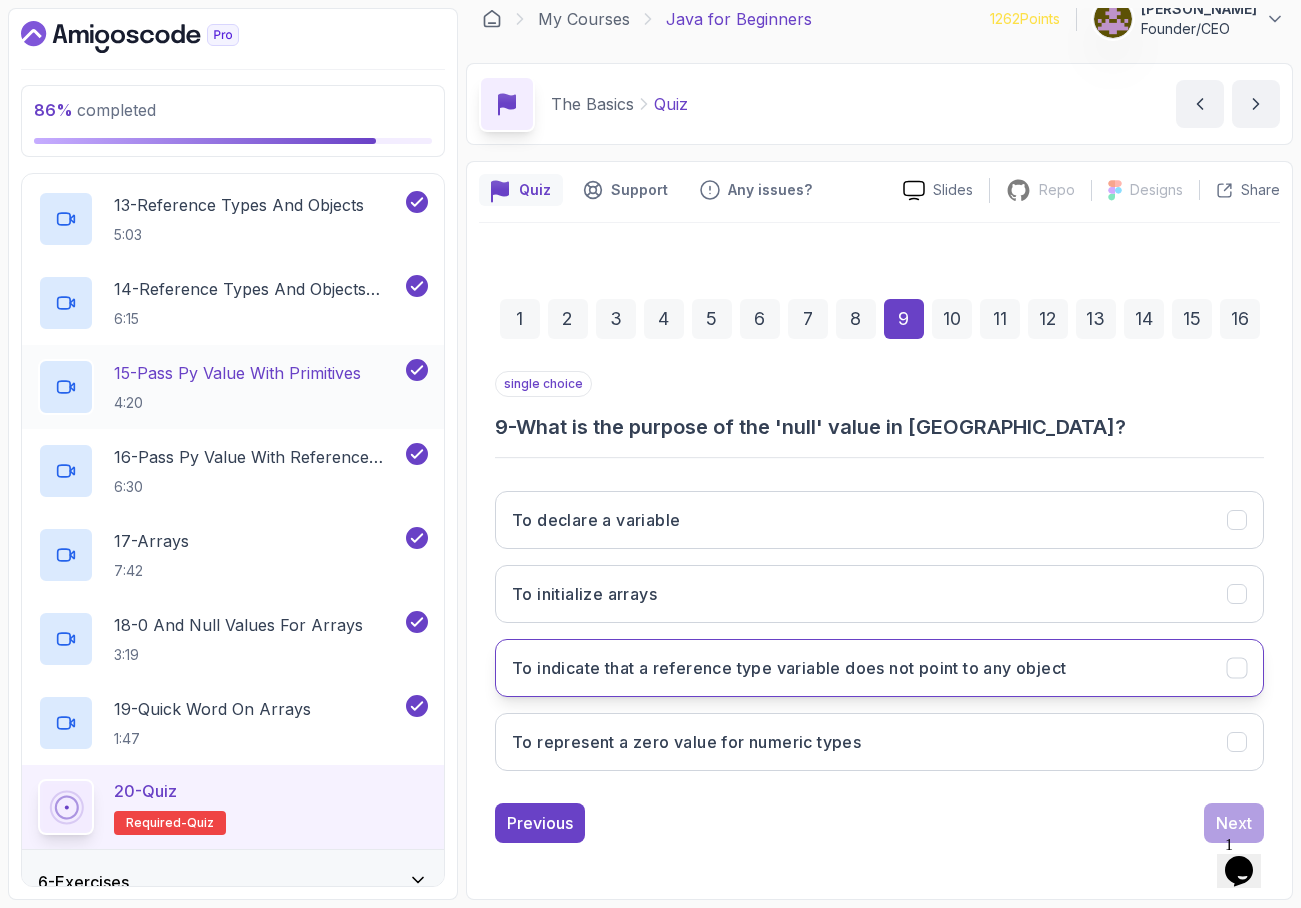
click at [870, 671] on h3 "To indicate that a reference type variable does not point to any object" at bounding box center [789, 668] width 554 height 24
click at [1213, 809] on button "Next" at bounding box center [1234, 823] width 60 height 40
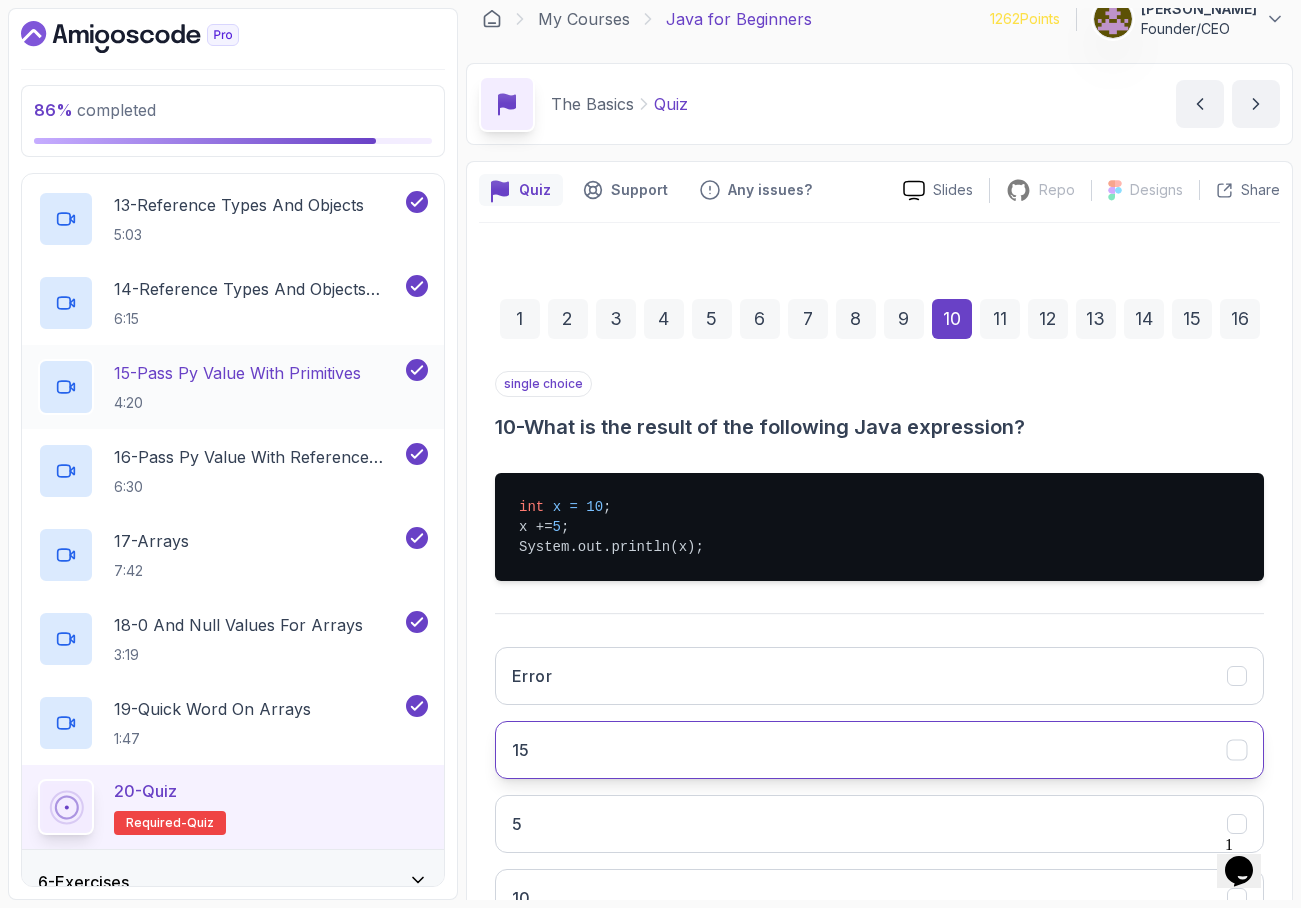
click at [1014, 752] on button "15" at bounding box center [879, 750] width 769 height 58
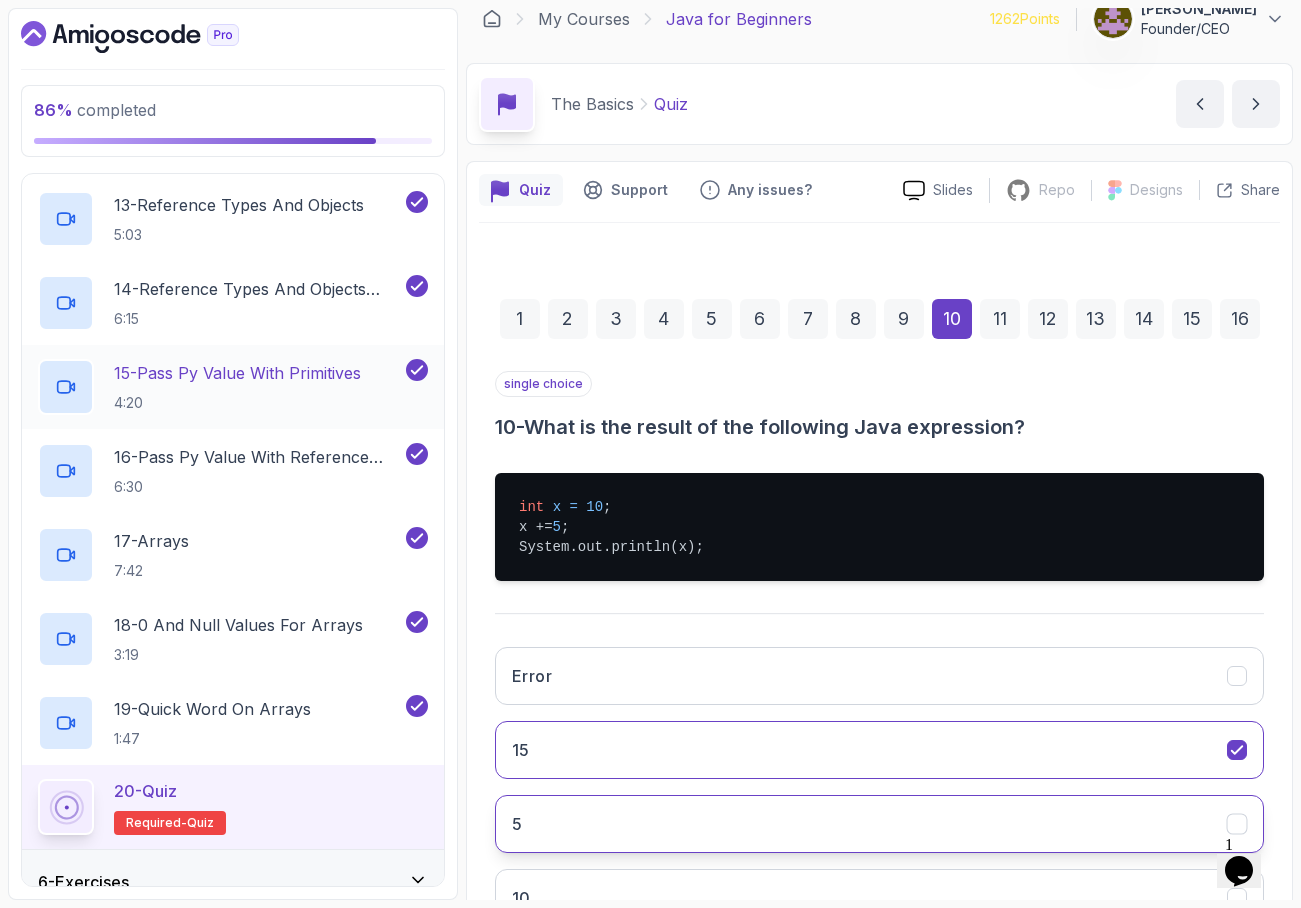
scroll to position [173, 0]
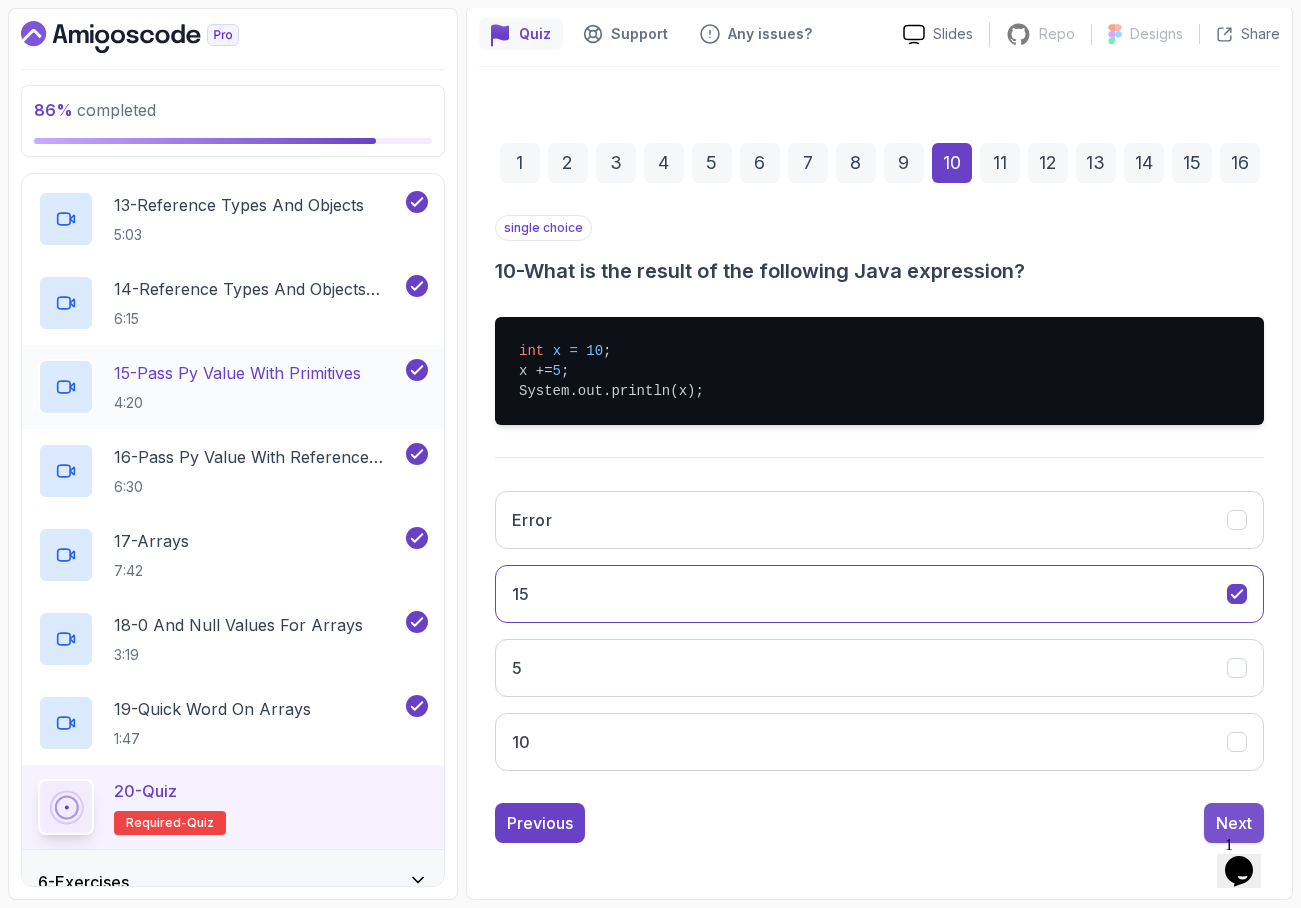
click at [1223, 812] on div "Next" at bounding box center [1234, 823] width 36 height 24
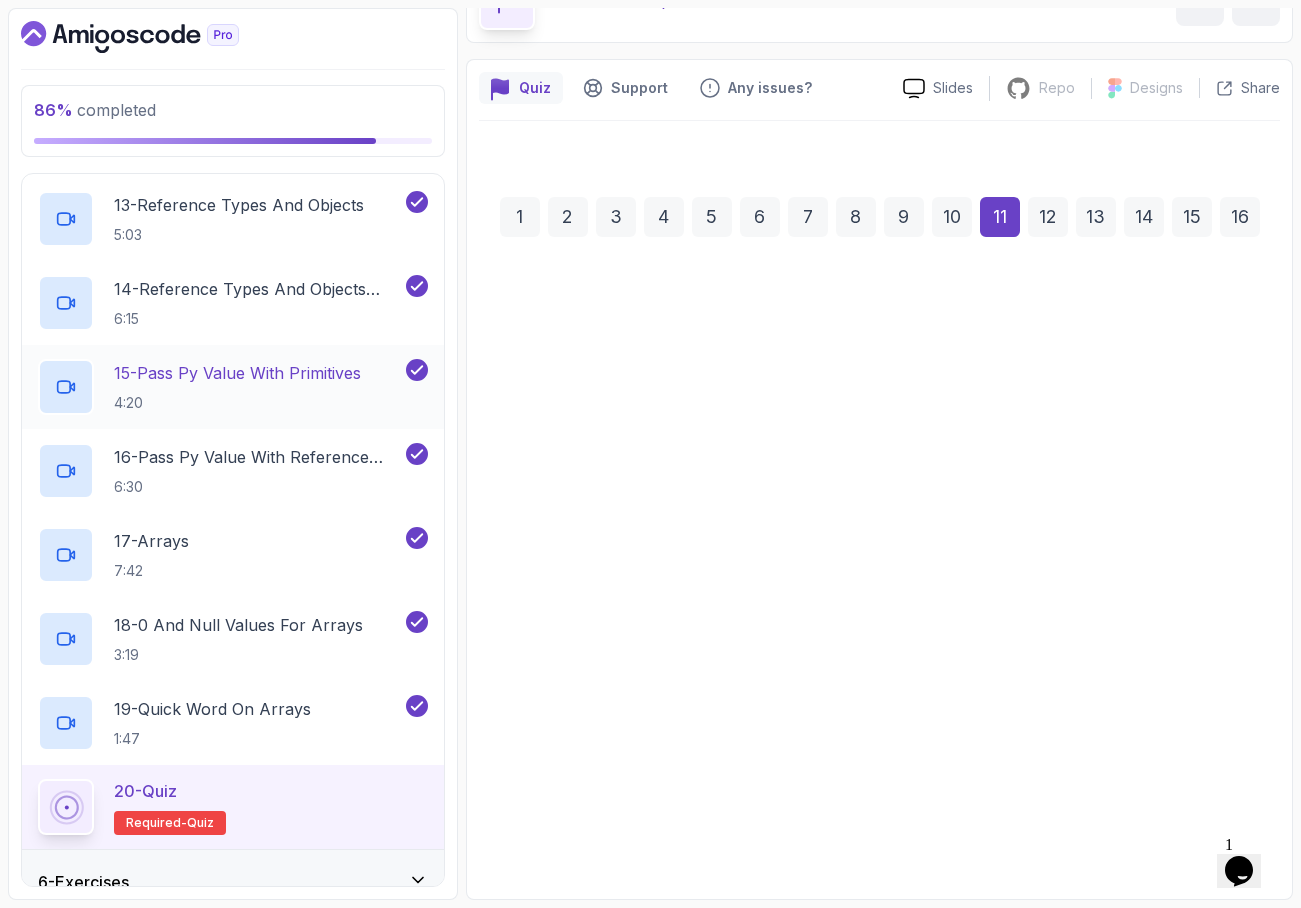
scroll to position [119, 0]
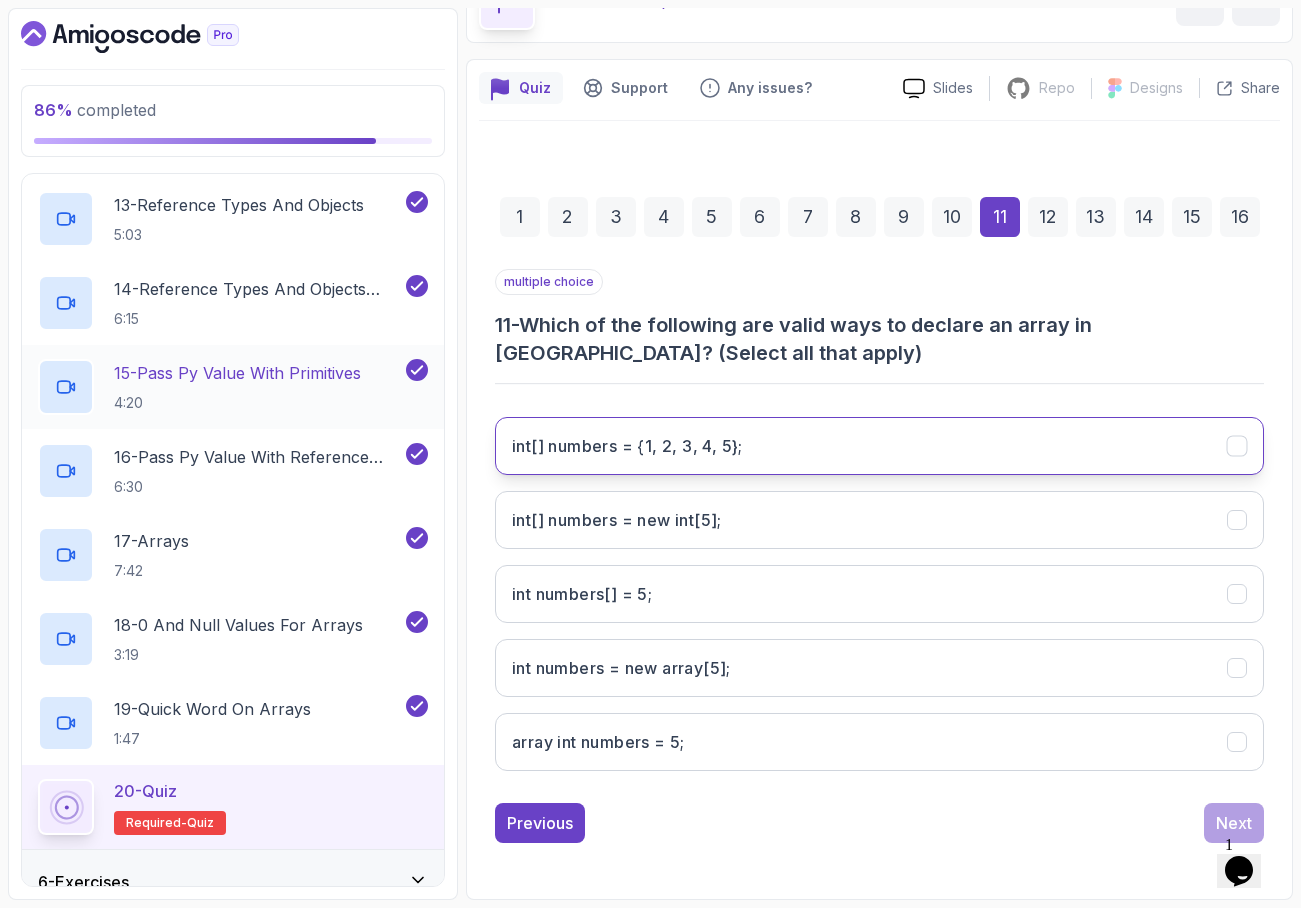
click at [795, 440] on 5};"] "int[] numbers = {1, 2, 3, 4, 5};" at bounding box center [879, 446] width 769 height 58
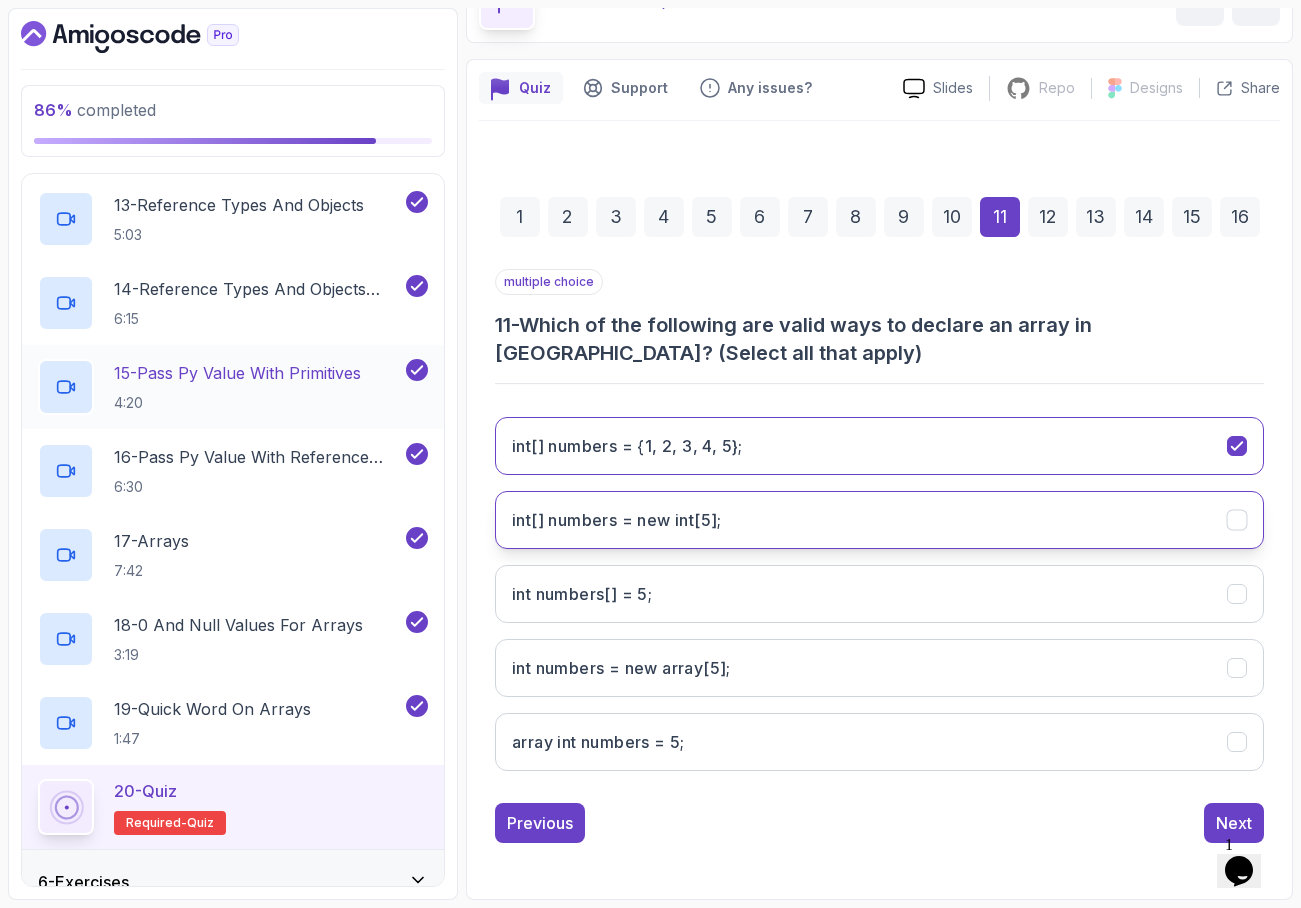
click at [829, 515] on int;"] "int[] numbers = new int[5];" at bounding box center [879, 520] width 769 height 58
click at [1217, 814] on div "Next" at bounding box center [1234, 823] width 36 height 24
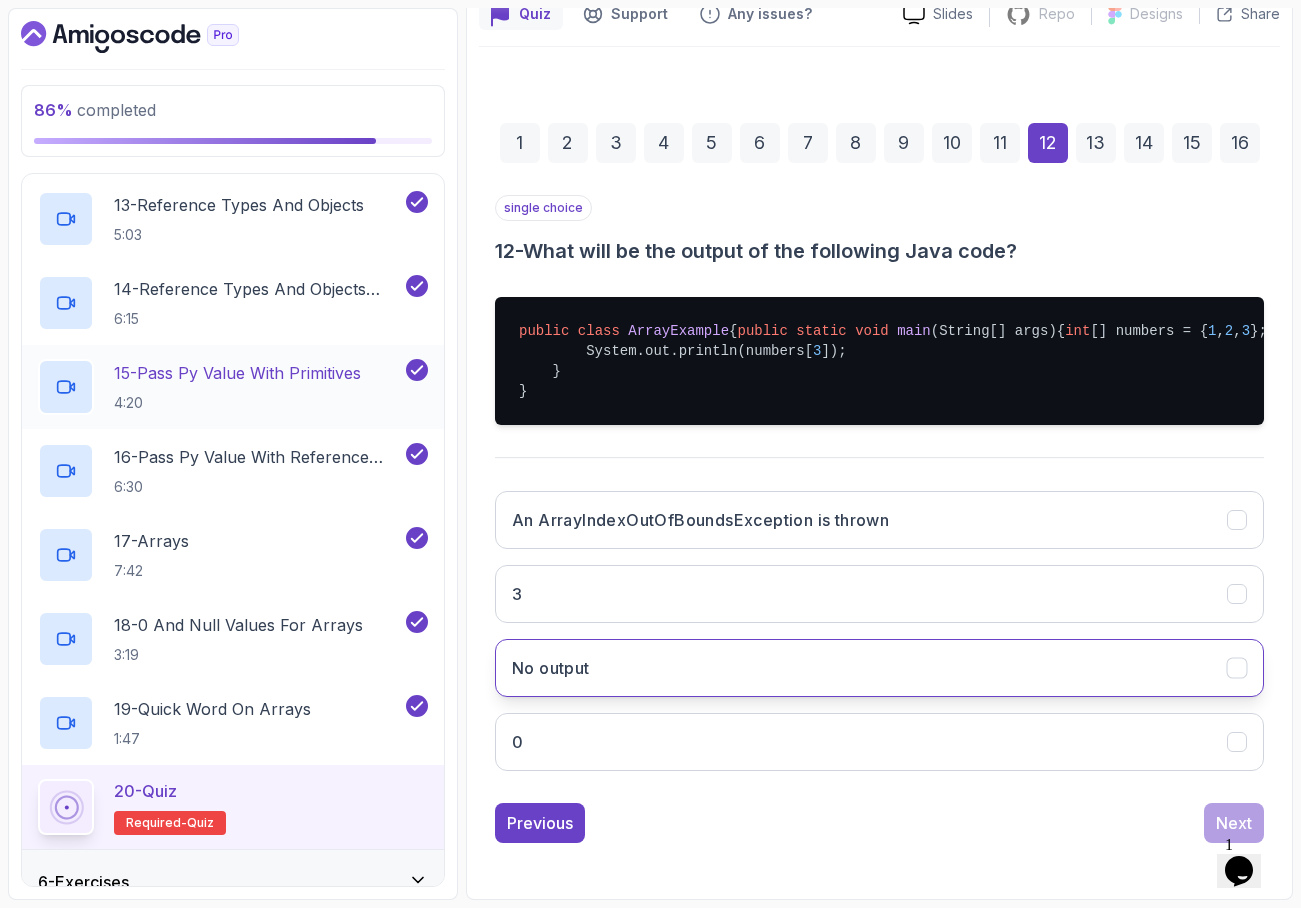
scroll to position [207, 0]
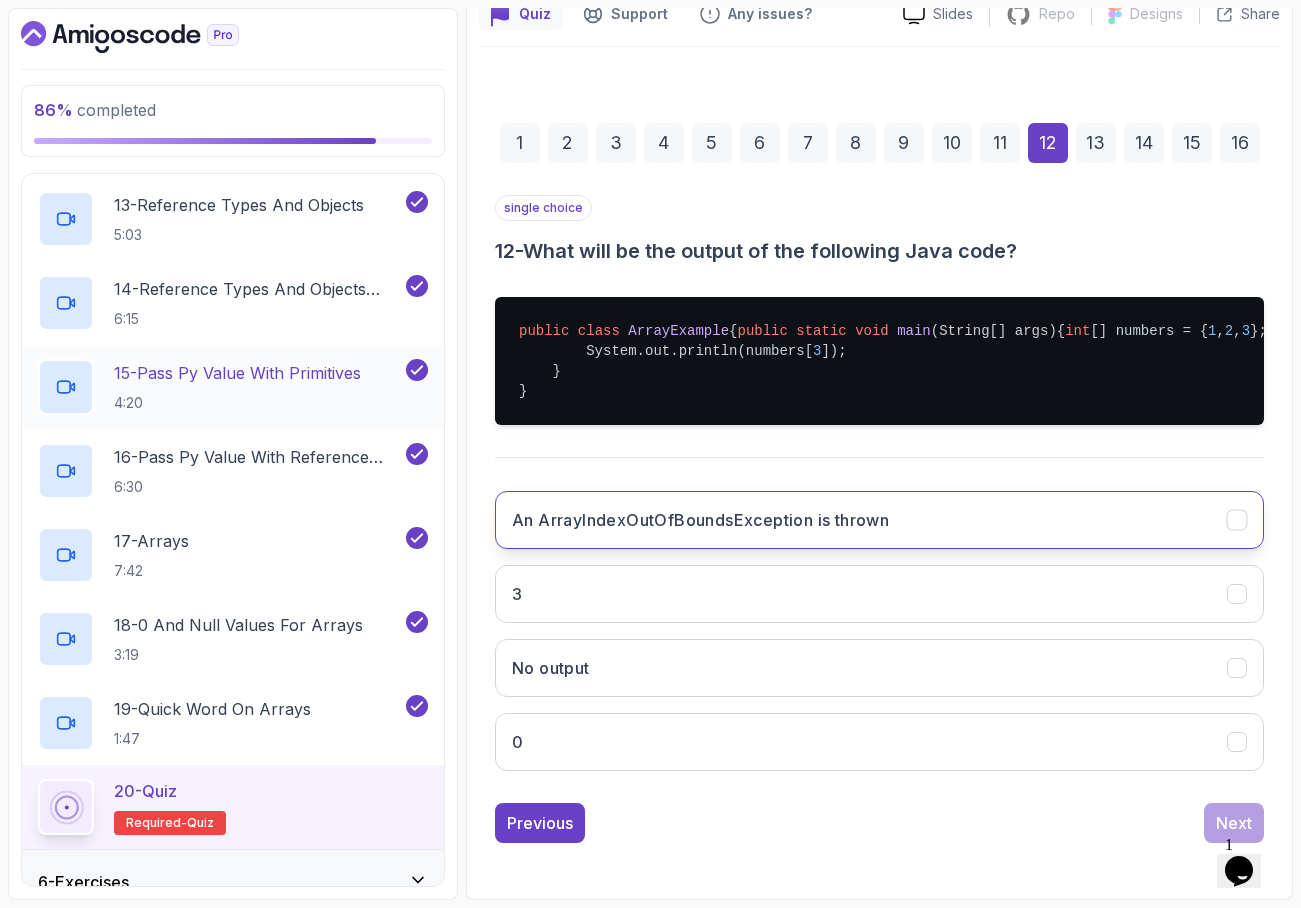
click at [876, 532] on h3 "An ArrayIndexOutOfBoundsException is thrown" at bounding box center [700, 520] width 377 height 24
click at [1211, 834] on button "Next" at bounding box center [1234, 823] width 60 height 40
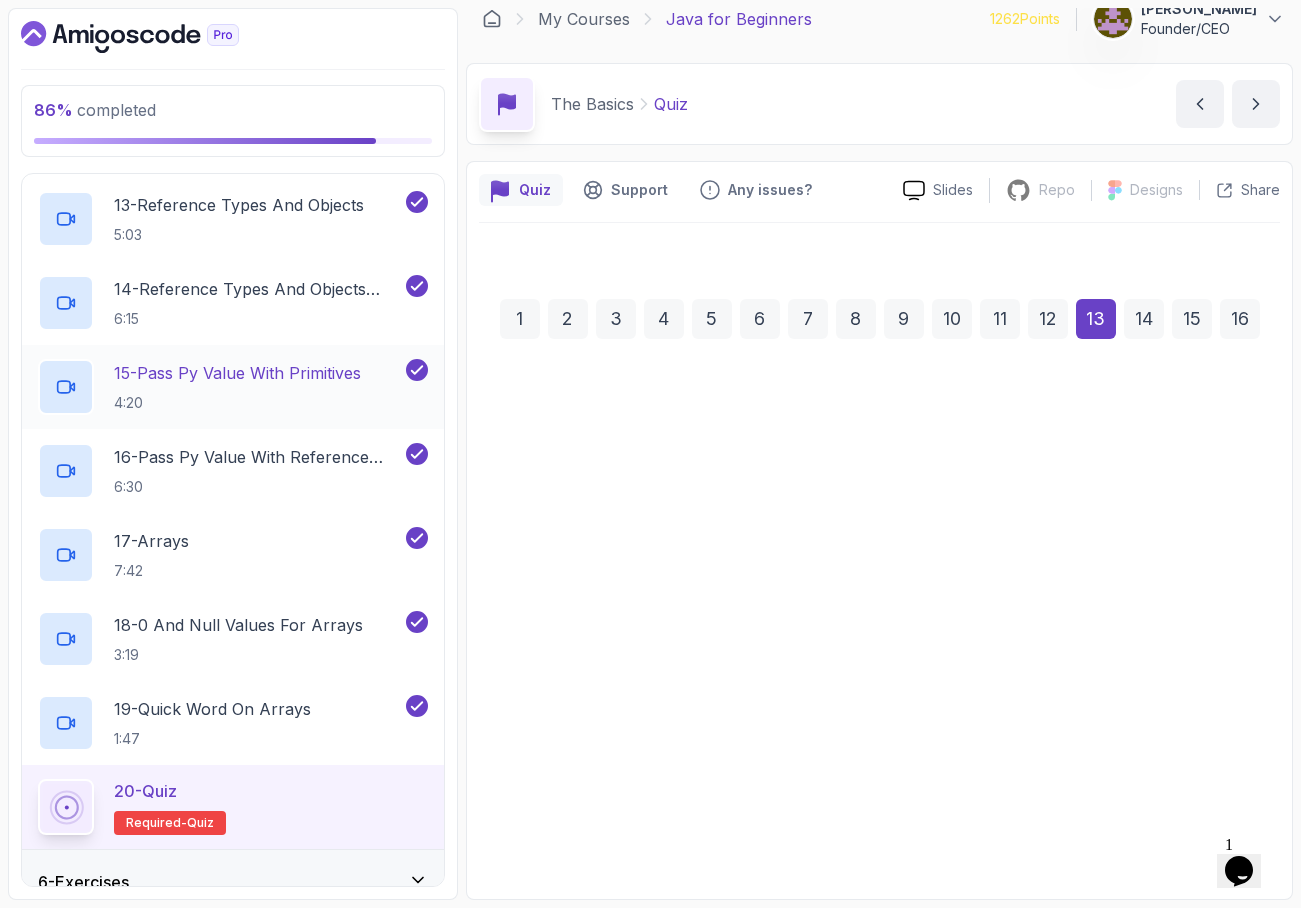
scroll to position [17, 0]
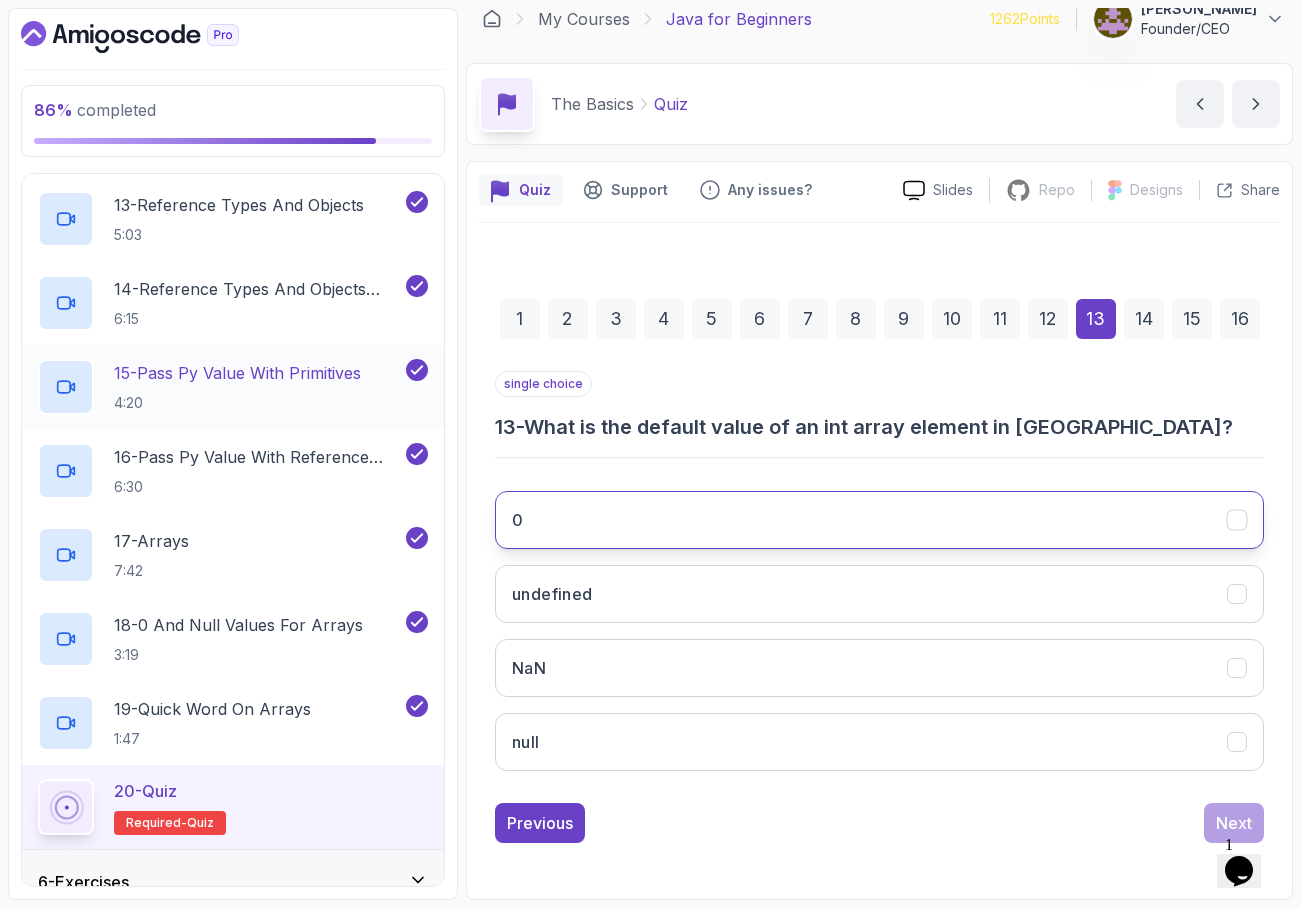
click at [837, 530] on button "0" at bounding box center [879, 520] width 769 height 58
click at [1218, 810] on button "Next" at bounding box center [1234, 823] width 60 height 40
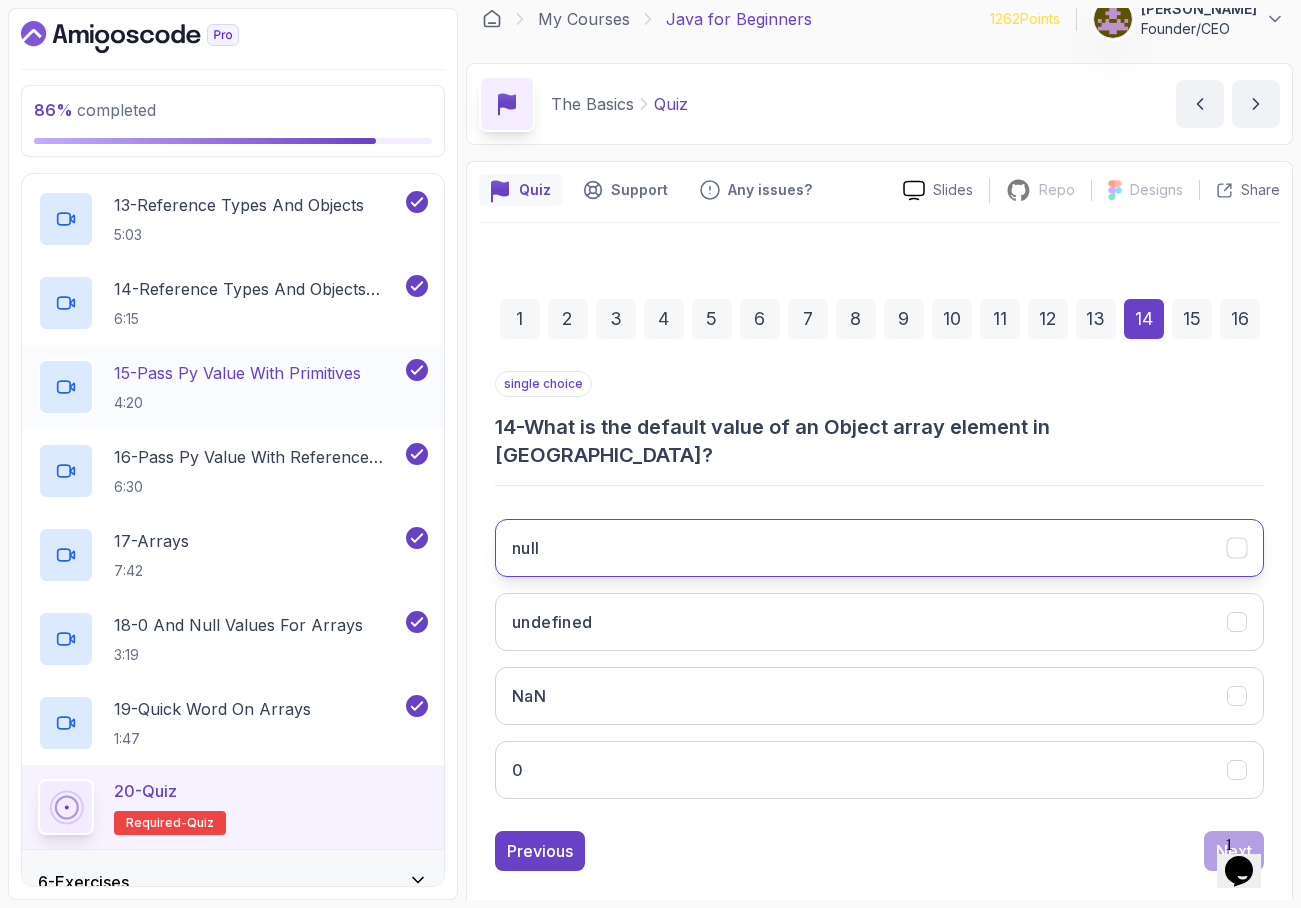
click at [786, 527] on button "null" at bounding box center [879, 548] width 769 height 58
click at [1216, 831] on button "Next" at bounding box center [1234, 851] width 60 height 40
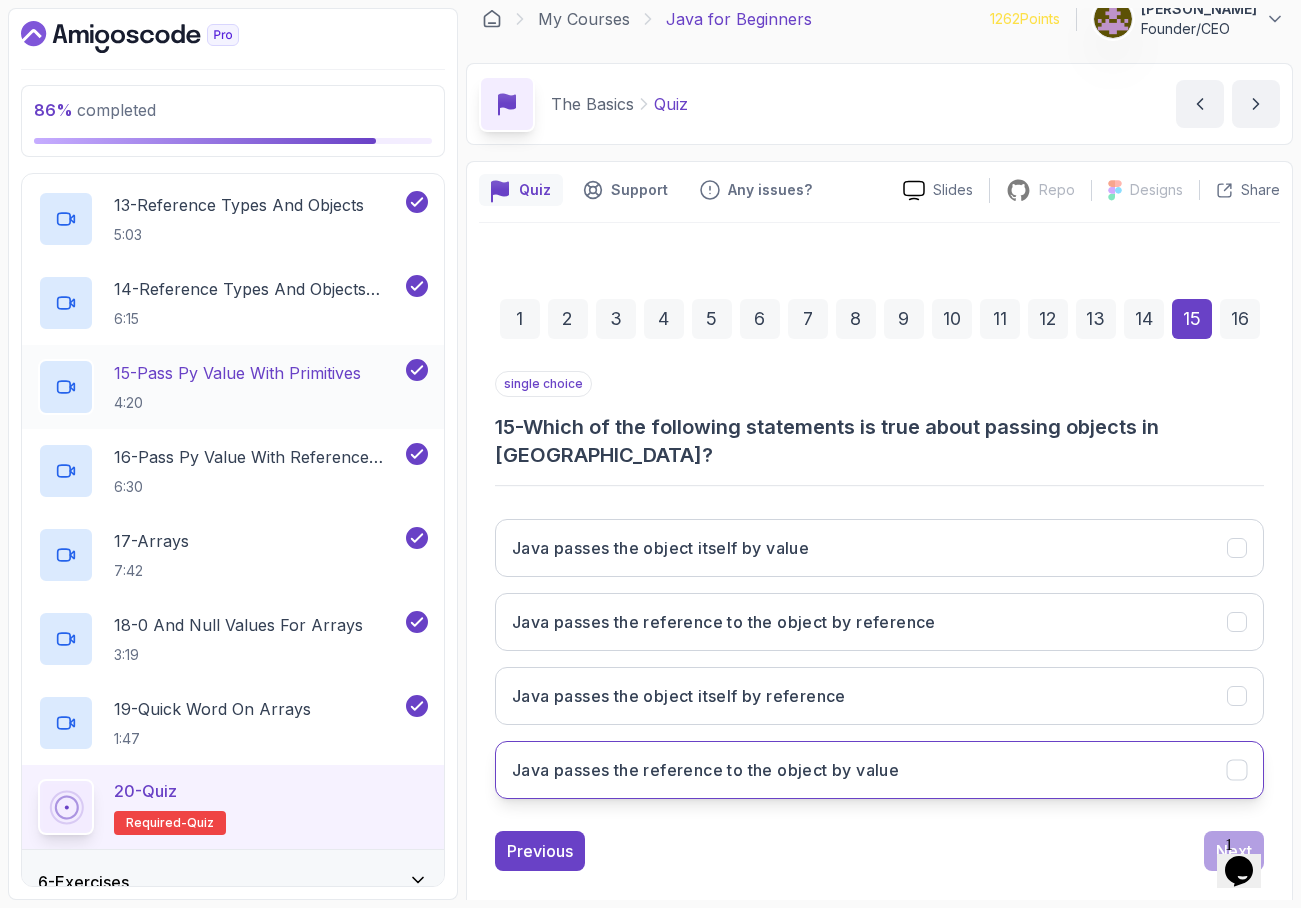
click at [955, 741] on button "Java passes the reference to the object by value" at bounding box center [879, 770] width 769 height 58
click at [1221, 839] on div "Next" at bounding box center [1234, 851] width 36 height 24
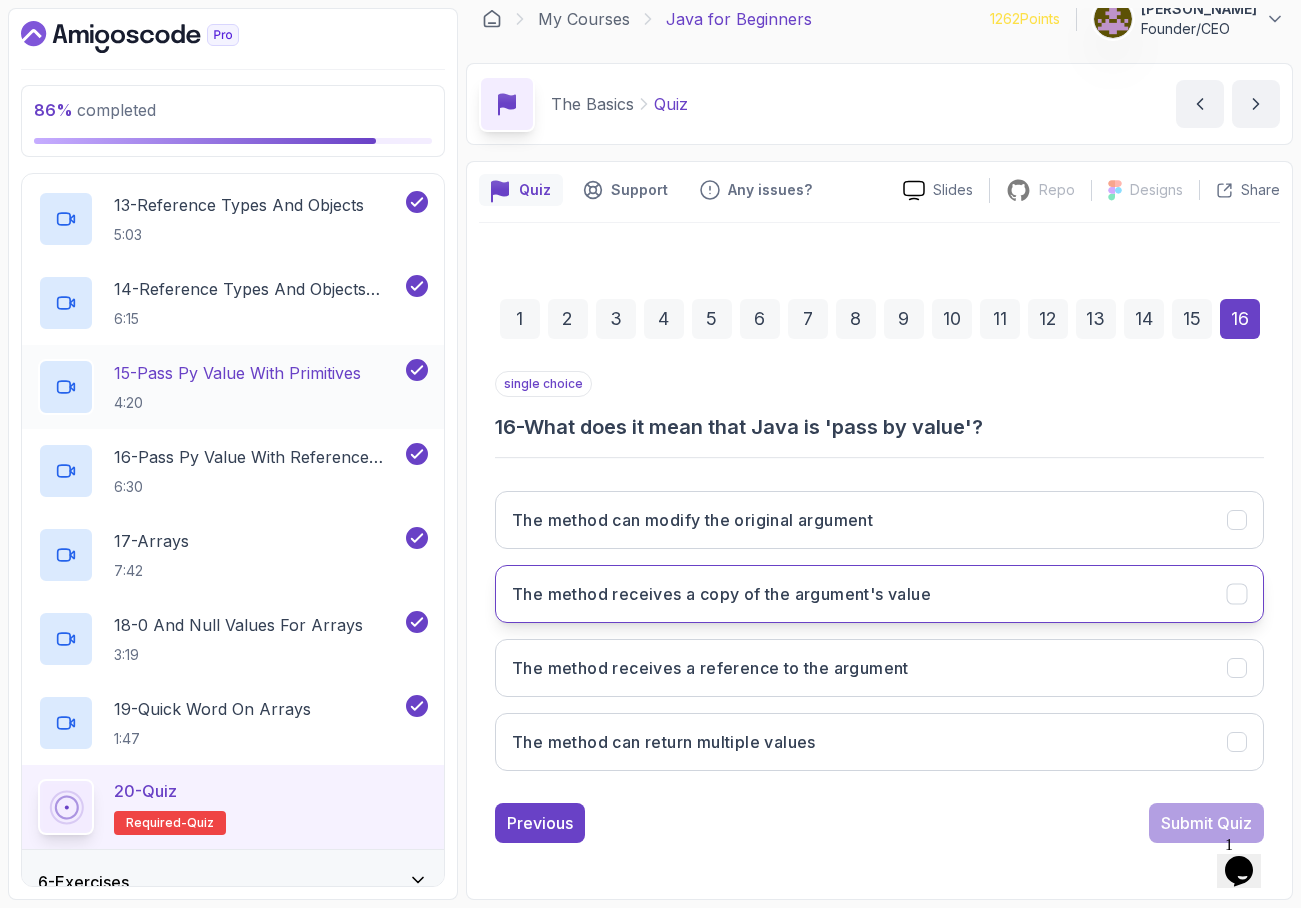
click at [968, 593] on button "The method receives a copy of the argument's value" at bounding box center [879, 594] width 769 height 58
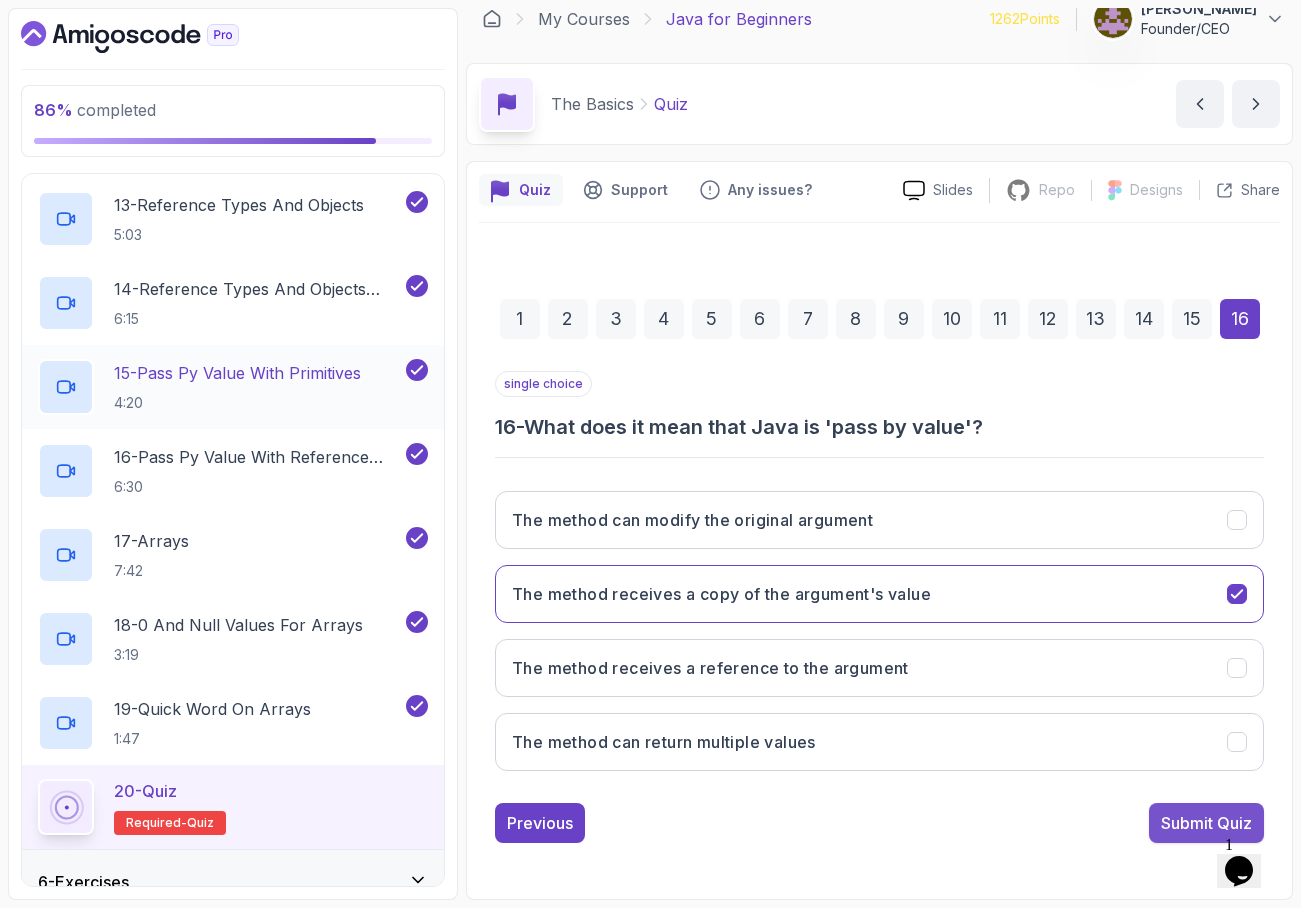
click at [1181, 811] on div "Submit Quiz" at bounding box center [1206, 823] width 91 height 24
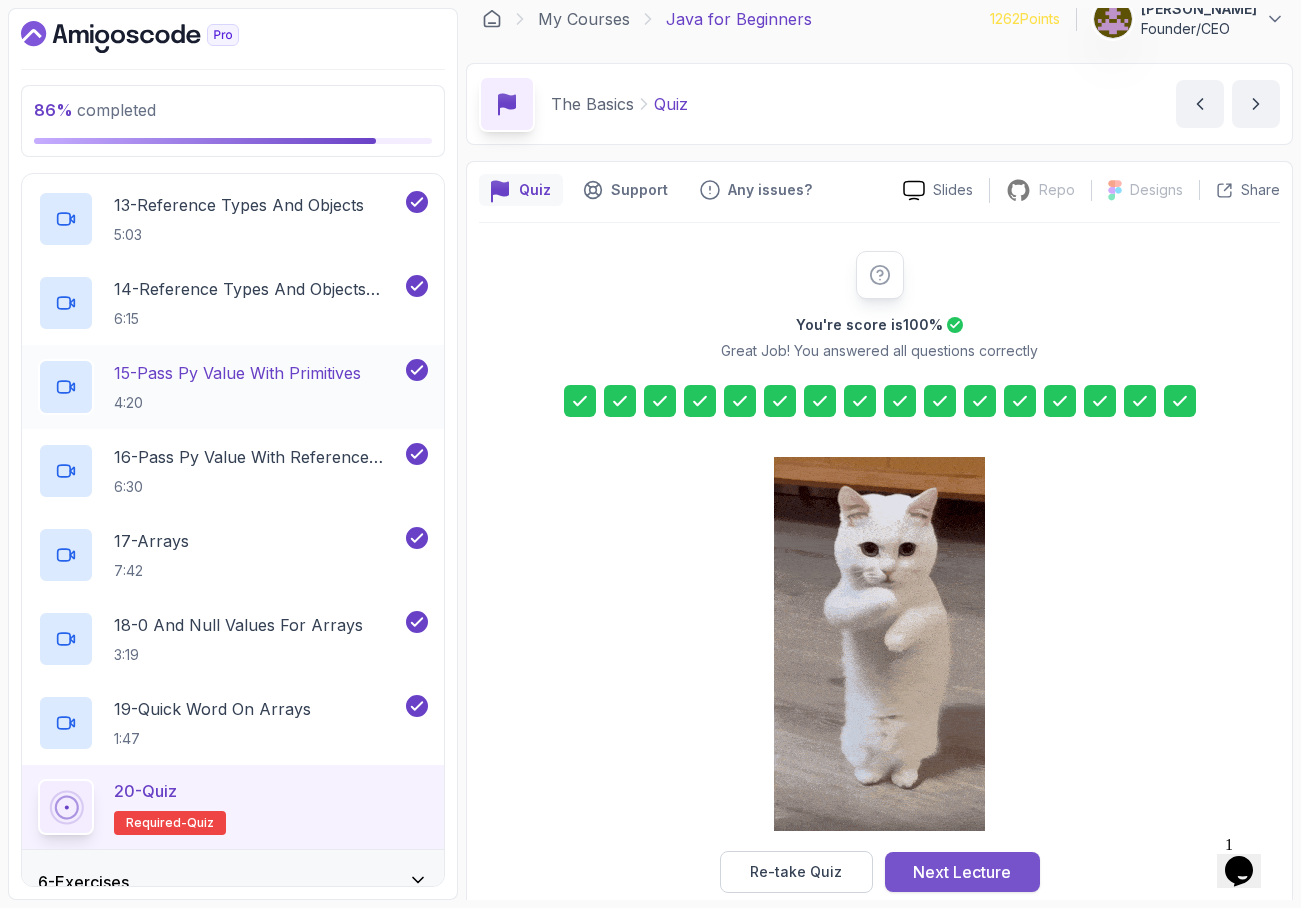
click at [928, 868] on div "Next Lecture" at bounding box center [962, 872] width 98 height 24
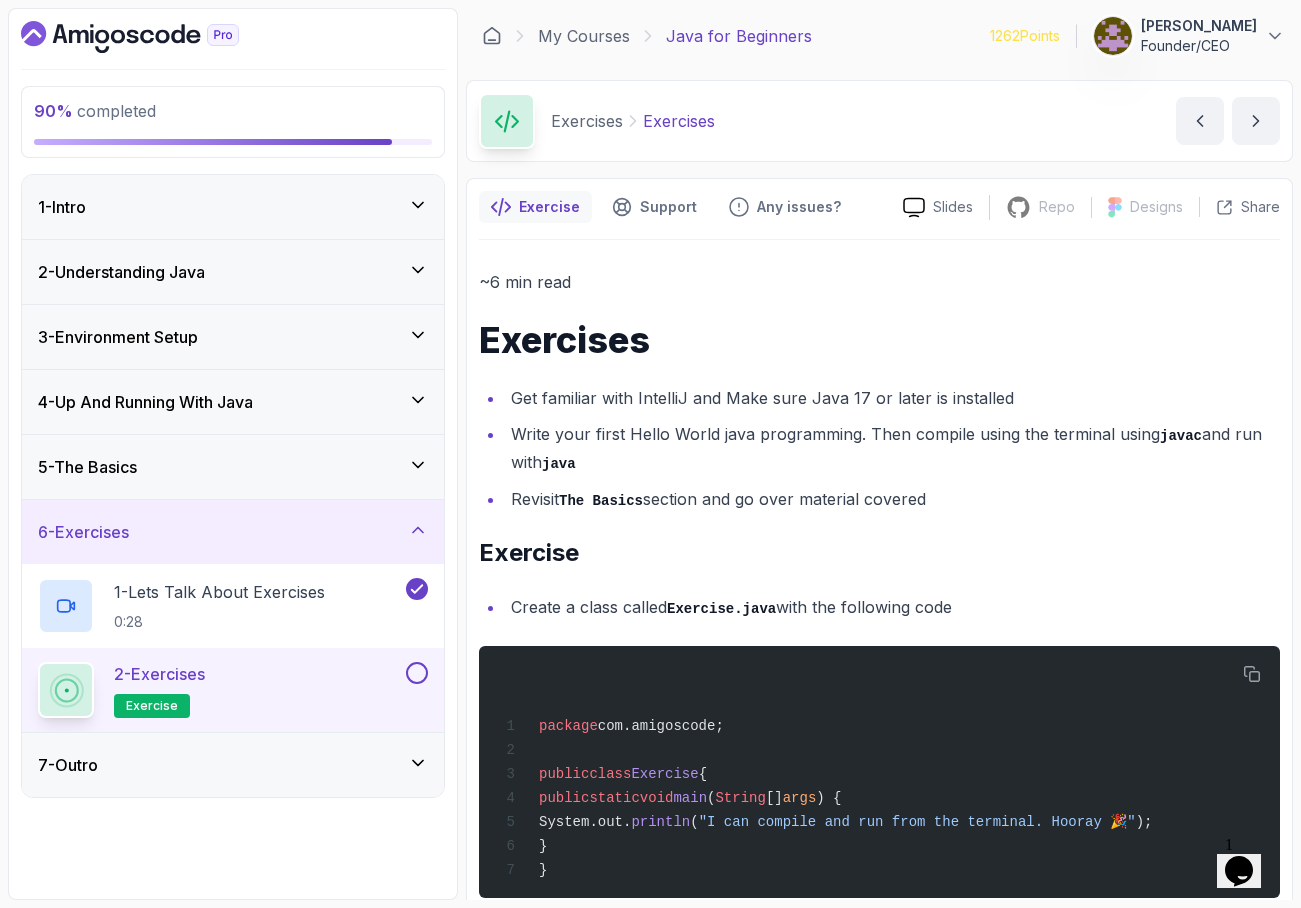
click at [1190, 42] on p "Founder/CEO" at bounding box center [1199, 46] width 116 height 20
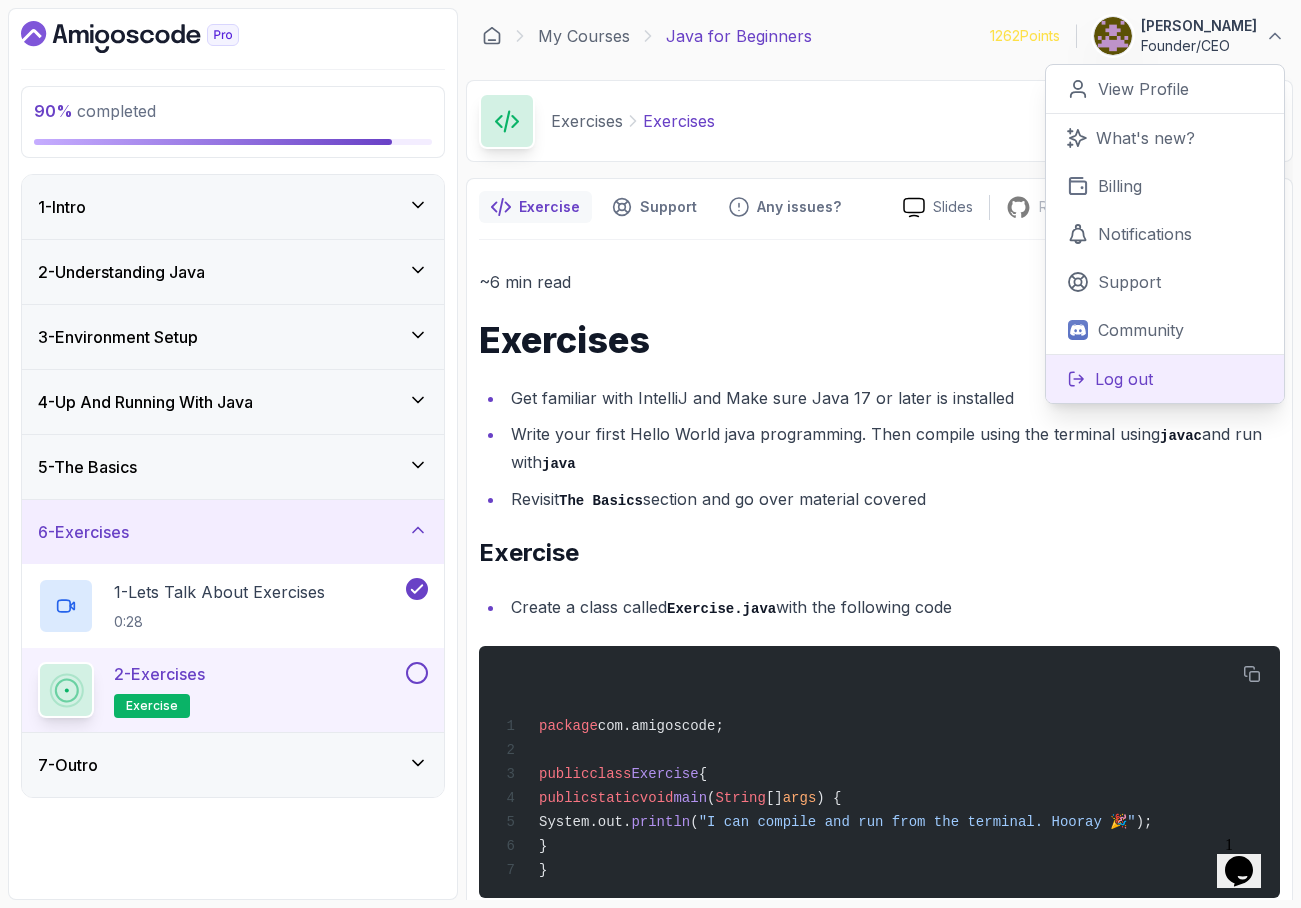
click at [1133, 380] on p "Log out" at bounding box center [1124, 379] width 58 height 24
